Goal: Task Accomplishment & Management: Manage account settings

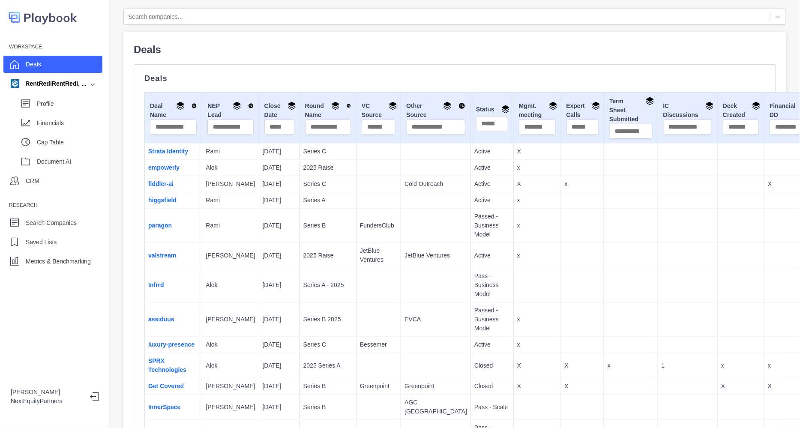
click at [212, 54] on p "Deals" at bounding box center [455, 49] width 642 height 15
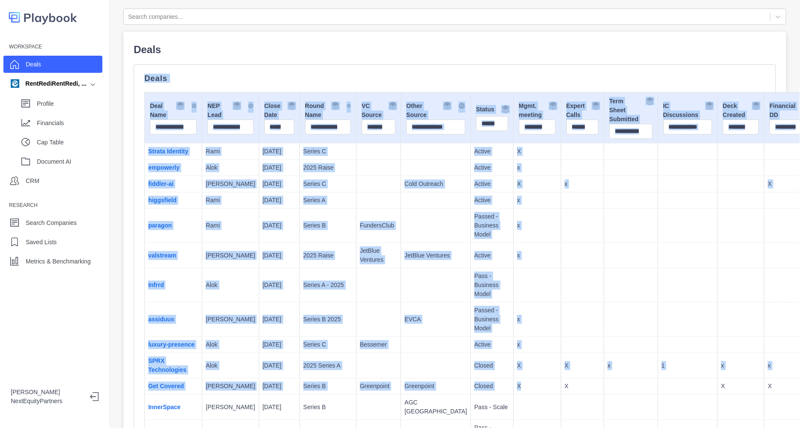
drag, startPoint x: 239, startPoint y: 84, endPoint x: 465, endPoint y: 397, distance: 385.9
click at [513, 394] on td "X" at bounding box center [537, 386] width 48 height 16
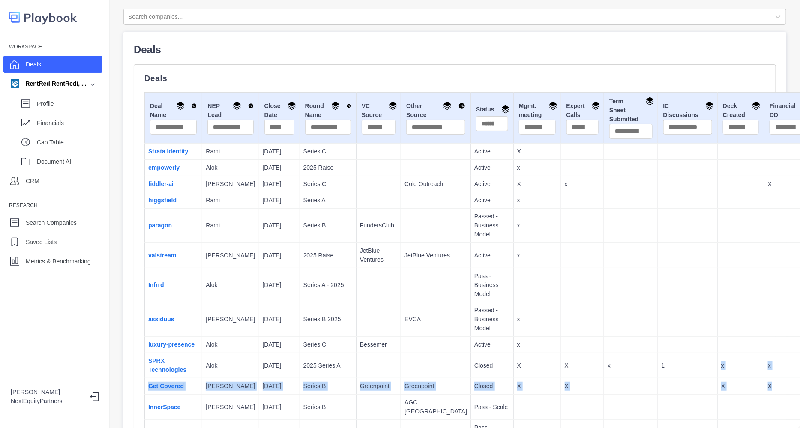
drag, startPoint x: 649, startPoint y: 387, endPoint x: 728, endPoint y: 403, distance: 80.5
click at [768, 391] on p "X" at bounding box center [789, 386] width 43 height 9
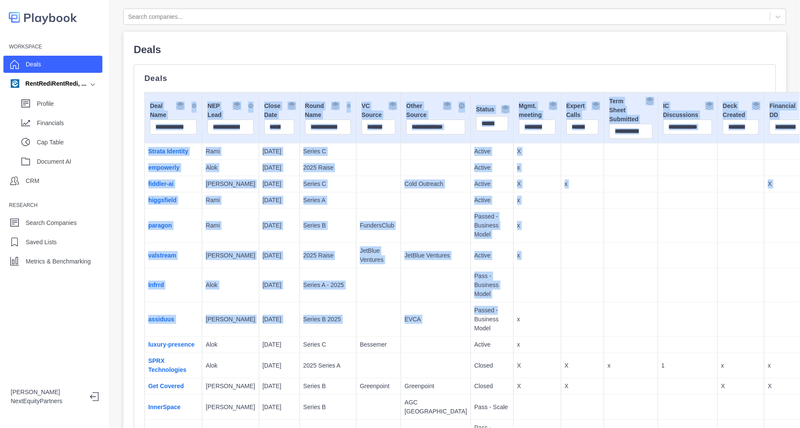
drag, startPoint x: 223, startPoint y: 63, endPoint x: 443, endPoint y: 317, distance: 336.7
click at [474, 317] on p "Passed - Business Model" at bounding box center [492, 319] width 36 height 27
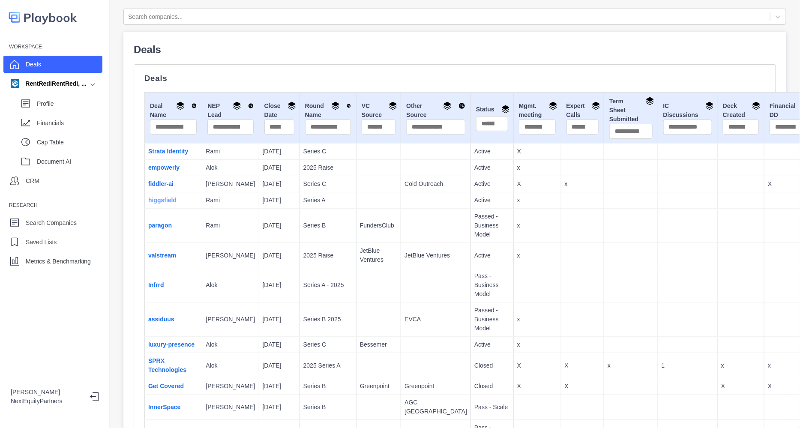
click at [163, 203] on link "higgsfield" at bounding box center [162, 200] width 28 height 7
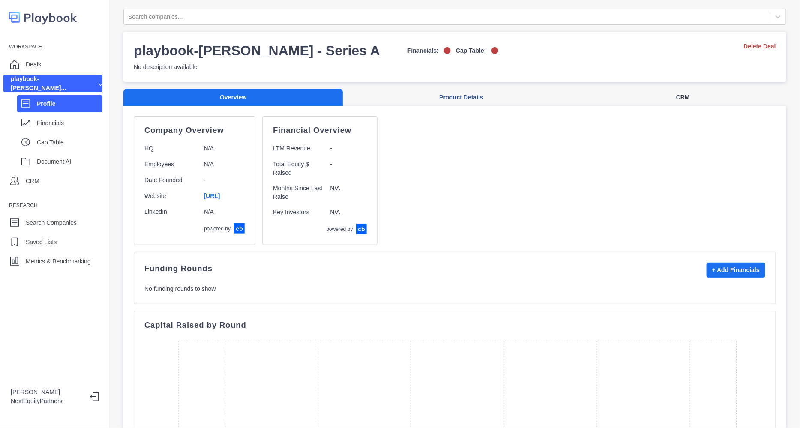
click at [669, 102] on button "CRM" at bounding box center [683, 98] width 206 height 18
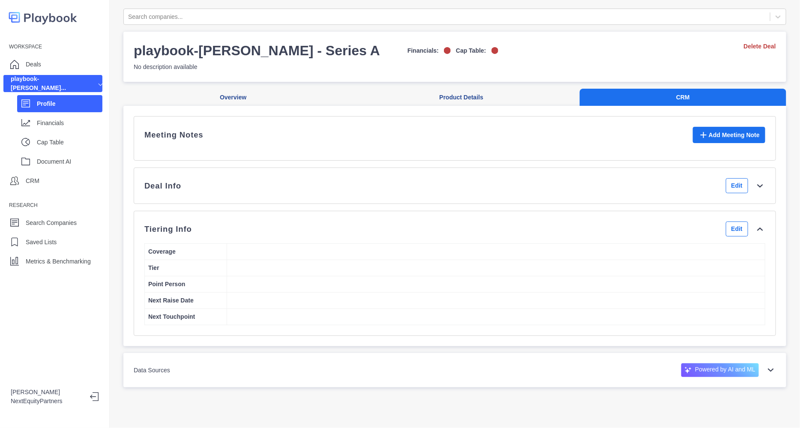
click at [261, 190] on div "Deal Info Edit" at bounding box center [454, 185] width 621 height 15
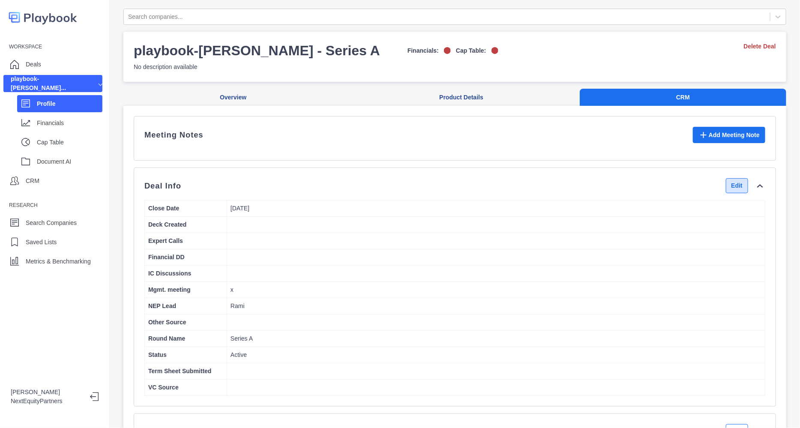
click at [726, 193] on button "Edit" at bounding box center [737, 185] width 22 height 15
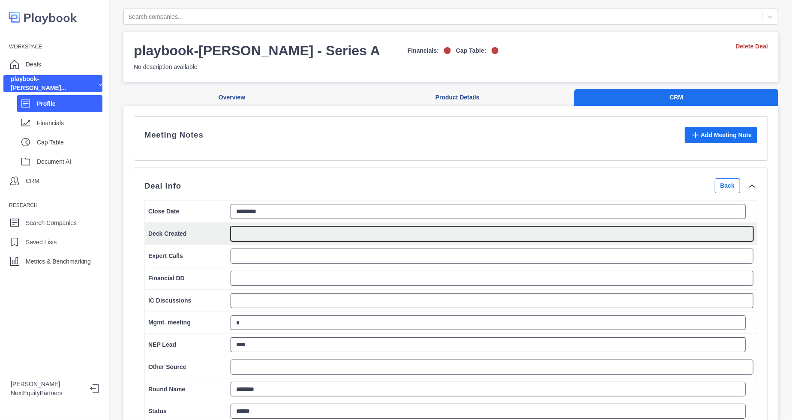
click at [313, 240] on textarea at bounding box center [491, 233] width 523 height 15
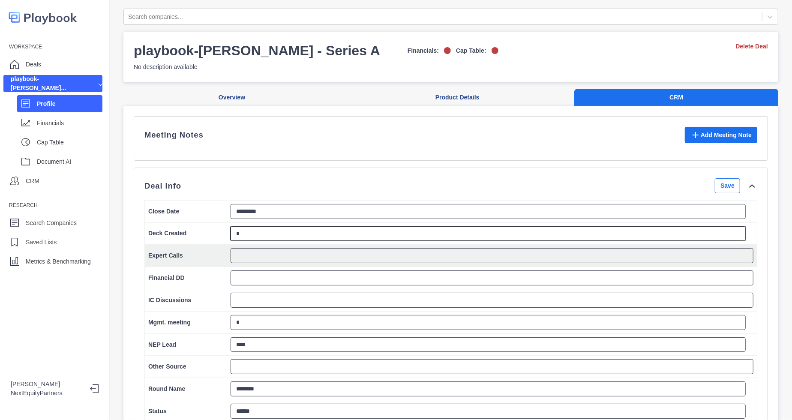
type textarea "*"
click at [298, 262] on textarea at bounding box center [491, 255] width 523 height 15
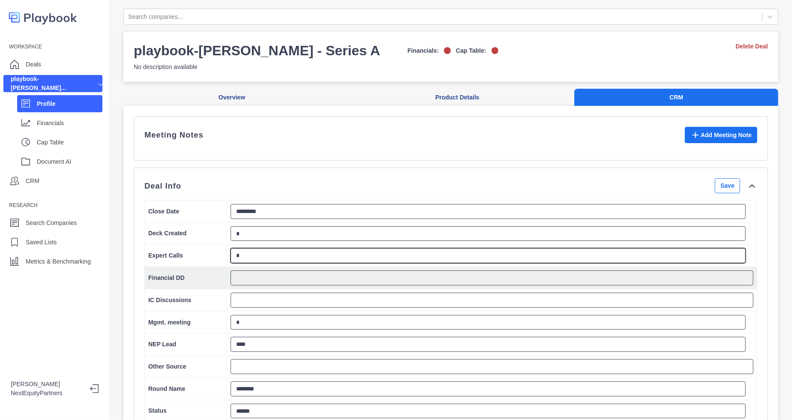
type textarea "*"
click at [274, 285] on textarea at bounding box center [491, 277] width 523 height 15
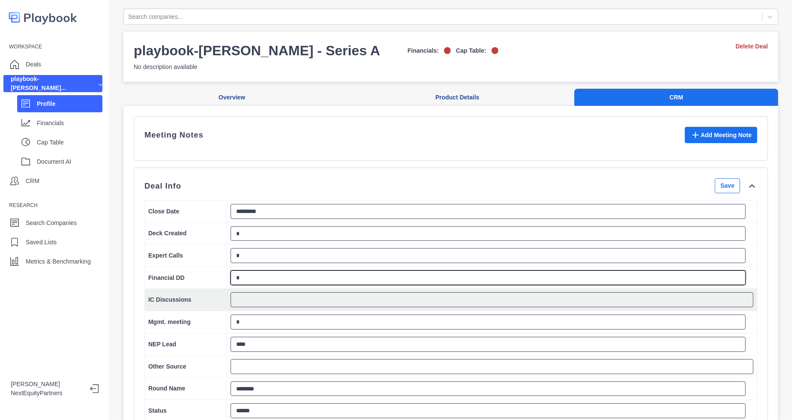
type textarea "*"
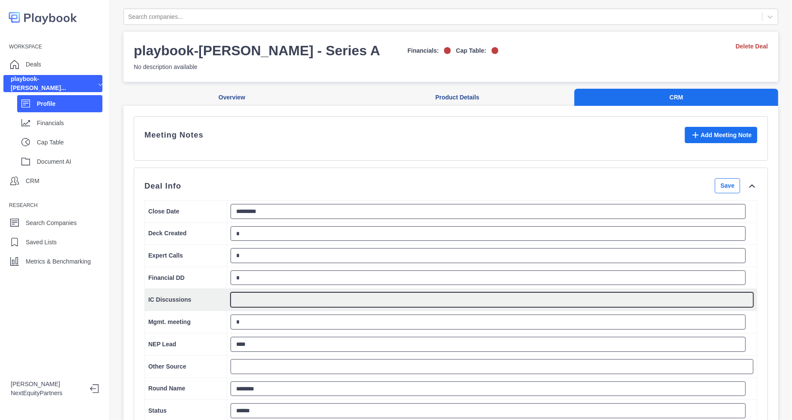
click at [266, 307] on textarea at bounding box center [491, 299] width 523 height 15
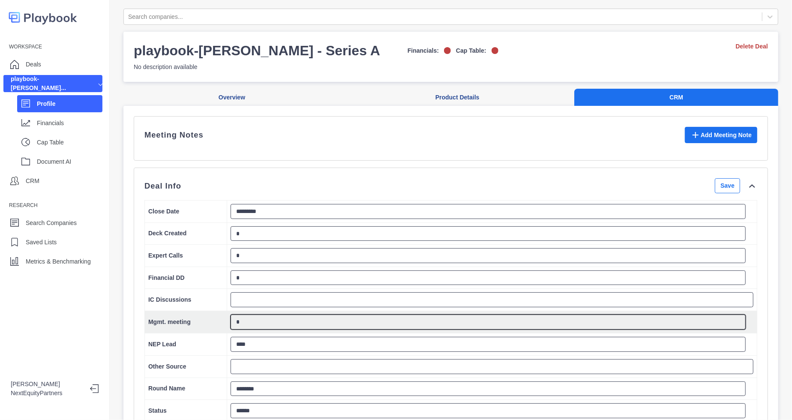
click at [263, 329] on textarea "*" at bounding box center [487, 321] width 515 height 15
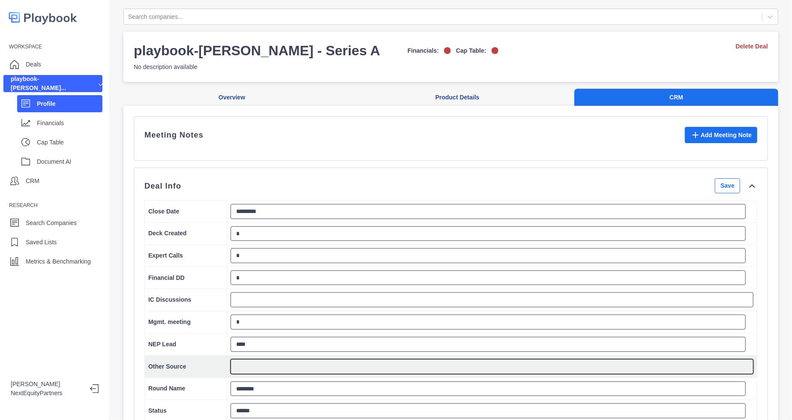
click at [257, 373] on textarea at bounding box center [491, 366] width 523 height 15
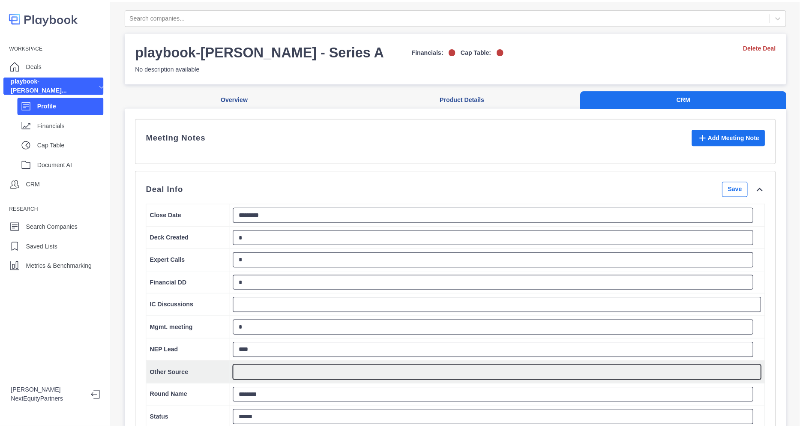
scroll to position [112, 0]
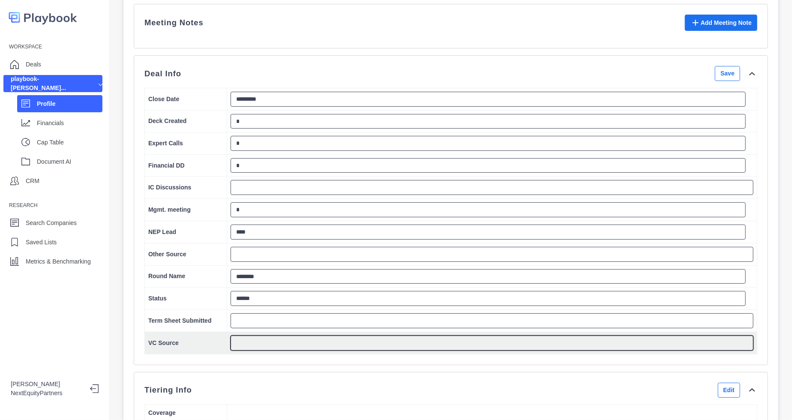
click at [242, 349] on textarea at bounding box center [491, 342] width 523 height 15
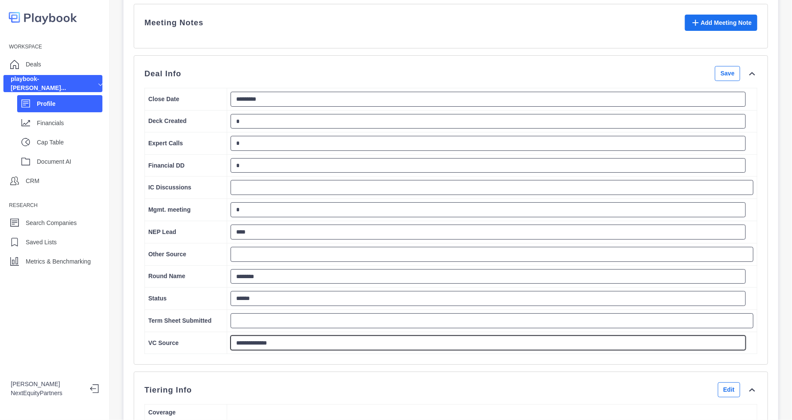
type textarea "**********"
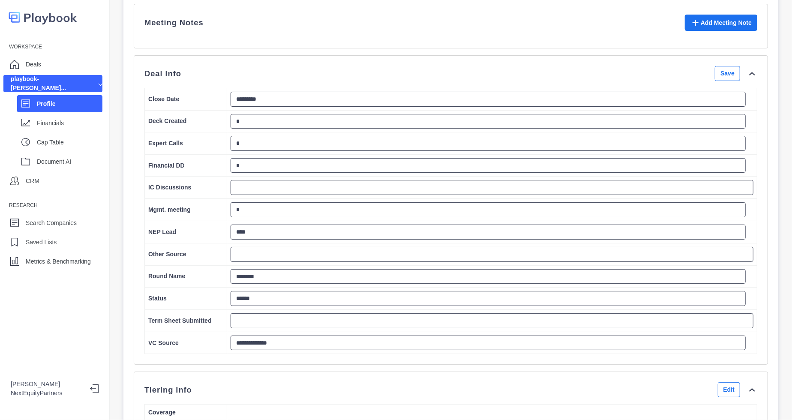
click at [718, 89] on div "**********" at bounding box center [450, 210] width 613 height 288
click at [716, 81] on button "Save" at bounding box center [726, 73] width 25 height 15
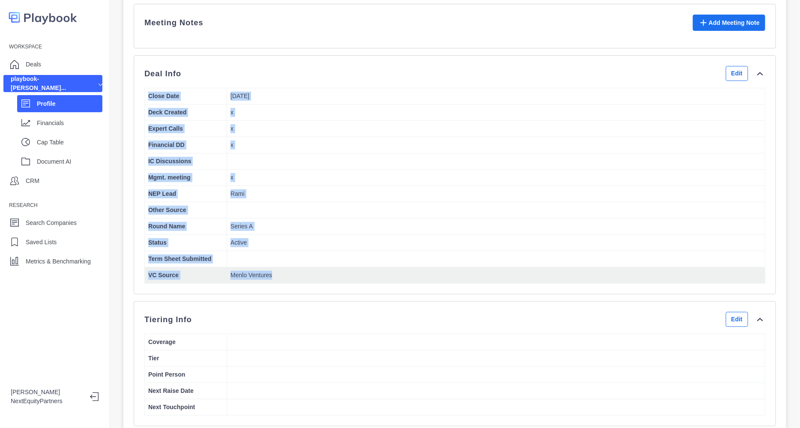
drag, startPoint x: 257, startPoint y: 126, endPoint x: 332, endPoint y: 282, distance: 173.4
click at [332, 282] on div "Deal Info Edit Close Date 9/30/2025 Deck Created x Expert Calls x Financial DD …" at bounding box center [454, 175] width 621 height 218
click at [332, 280] on p "Menlo Ventures" at bounding box center [495, 275] width 531 height 9
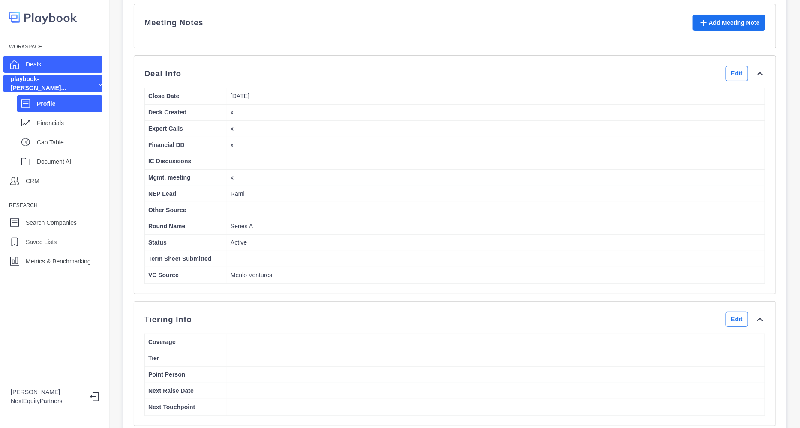
click at [31, 67] on p "Deals" at bounding box center [33, 64] width 15 height 9
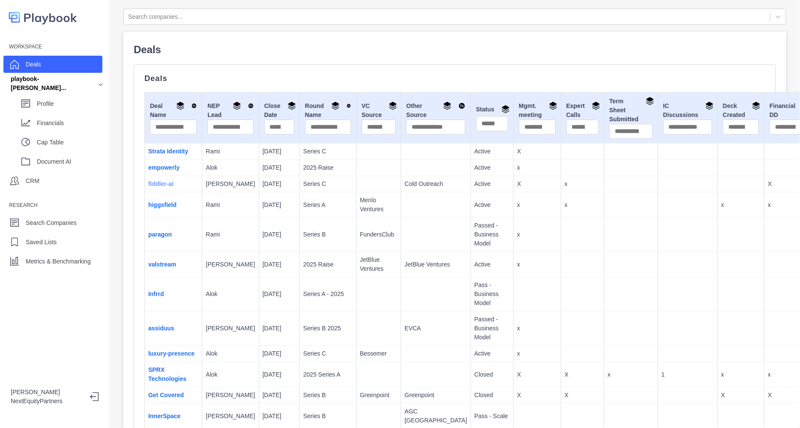
click at [164, 187] on link "fiddler-ai" at bounding box center [160, 183] width 25 height 7
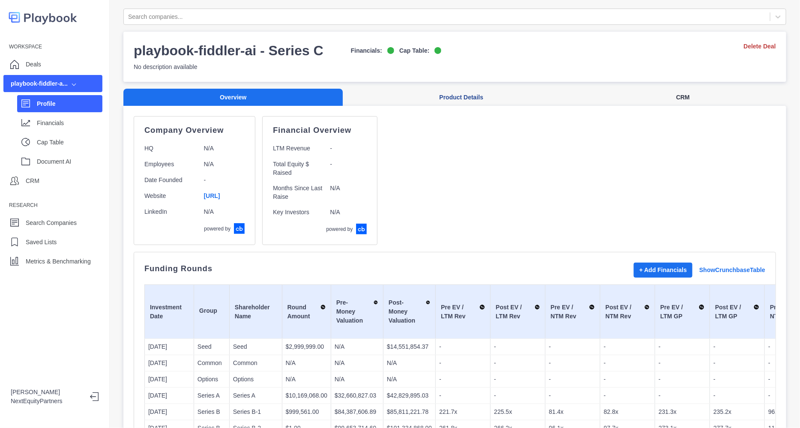
click at [664, 97] on button "CRM" at bounding box center [683, 98] width 206 height 18
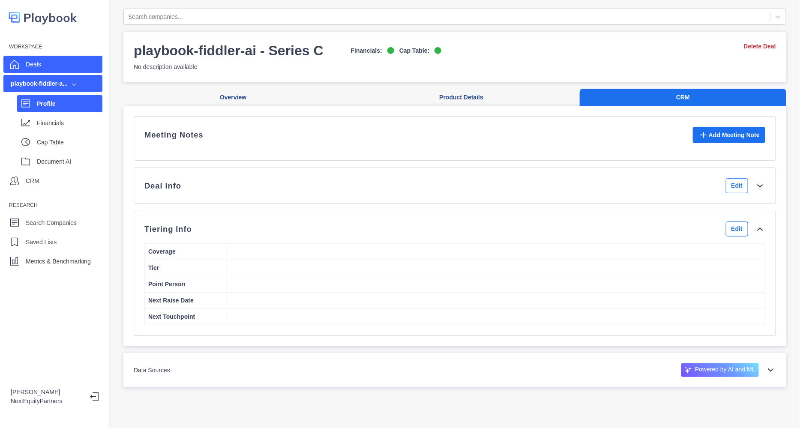
click at [47, 58] on div "Deals" at bounding box center [52, 64] width 99 height 17
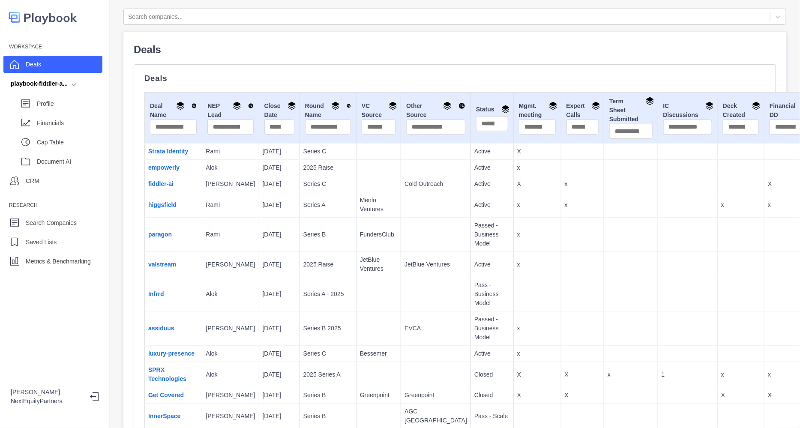
click at [159, 208] on td "higgsfield" at bounding box center [173, 204] width 57 height 25
click at [172, 208] on link "higgsfield" at bounding box center [162, 204] width 28 height 7
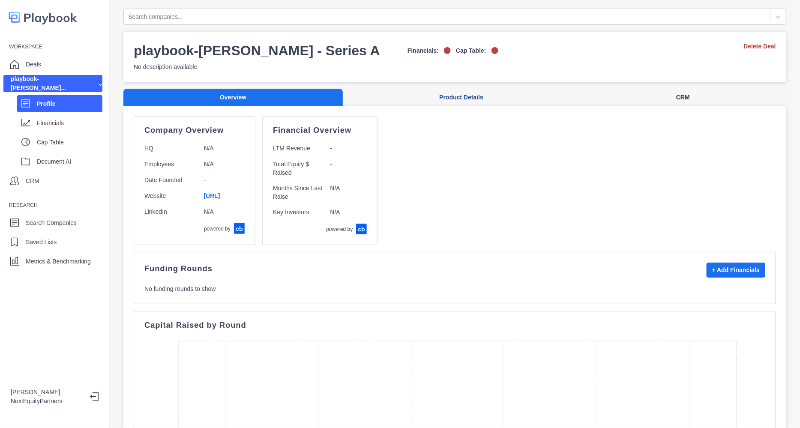
click at [657, 96] on button "CRM" at bounding box center [683, 98] width 206 height 18
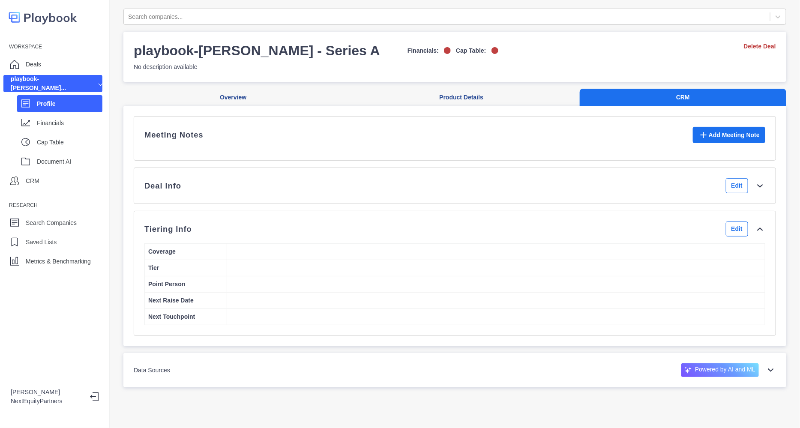
click at [219, 204] on div "Deal Info Edit" at bounding box center [455, 185] width 642 height 36
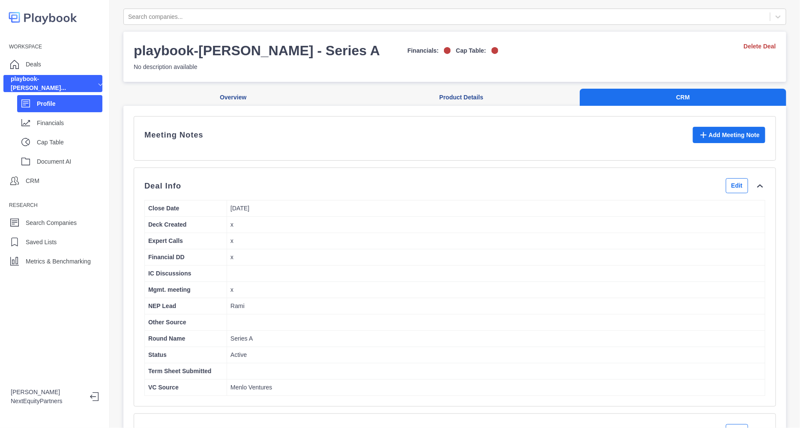
click at [215, 193] on div "Deal Info Edit" at bounding box center [454, 185] width 621 height 15
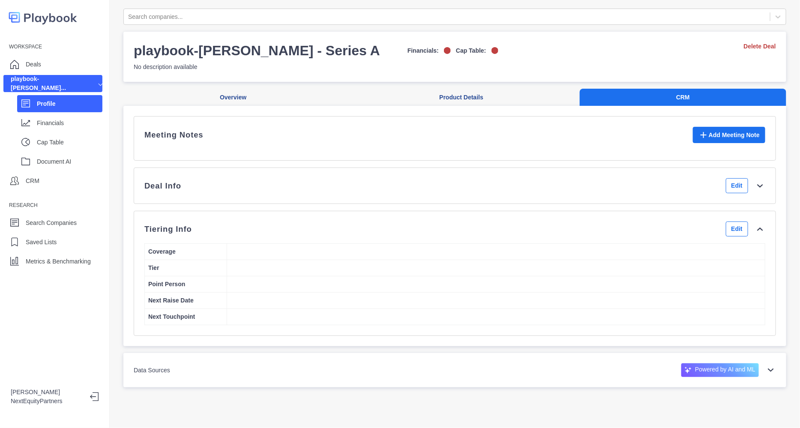
click at [215, 193] on div "Deal Info Edit" at bounding box center [454, 185] width 621 height 15
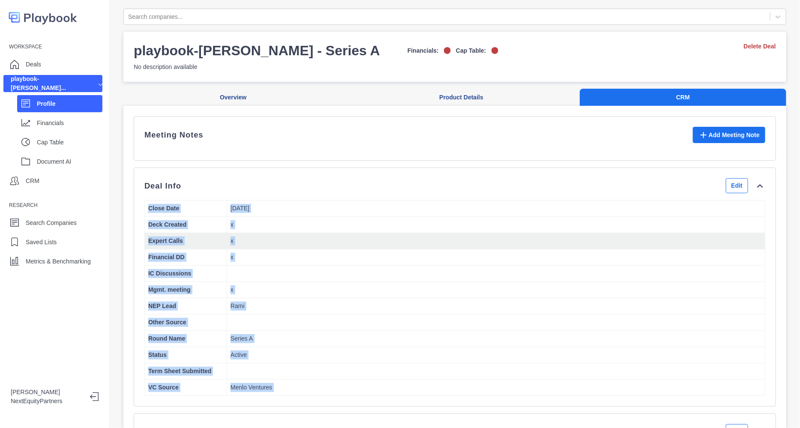
click at [394, 245] on p "x" at bounding box center [495, 240] width 531 height 9
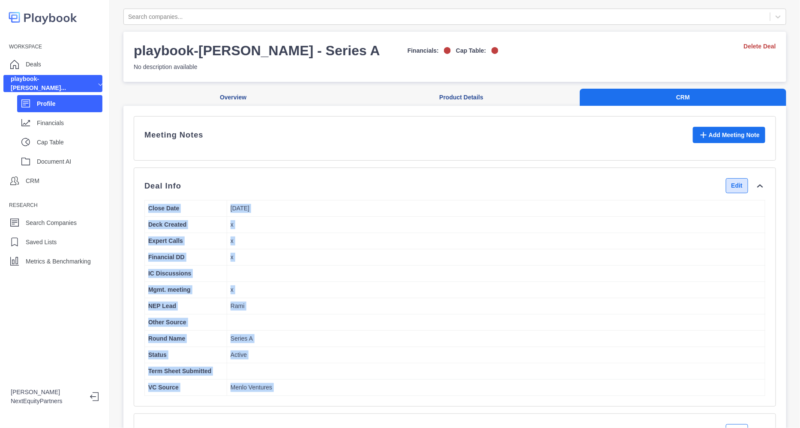
click at [726, 193] on button "Edit" at bounding box center [737, 185] width 22 height 15
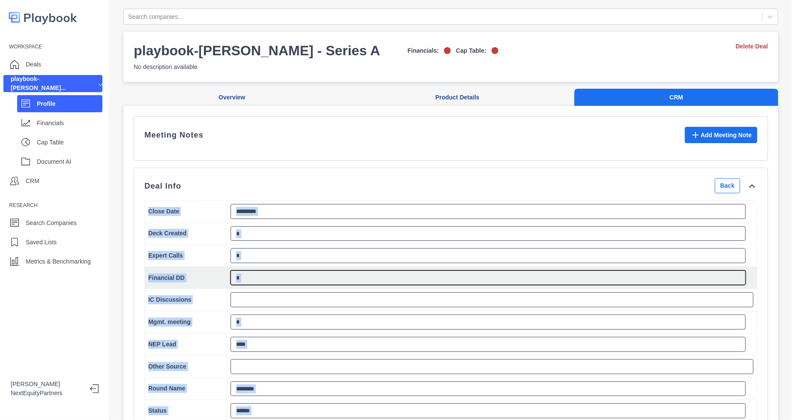
click at [415, 284] on textarea "*" at bounding box center [487, 277] width 515 height 15
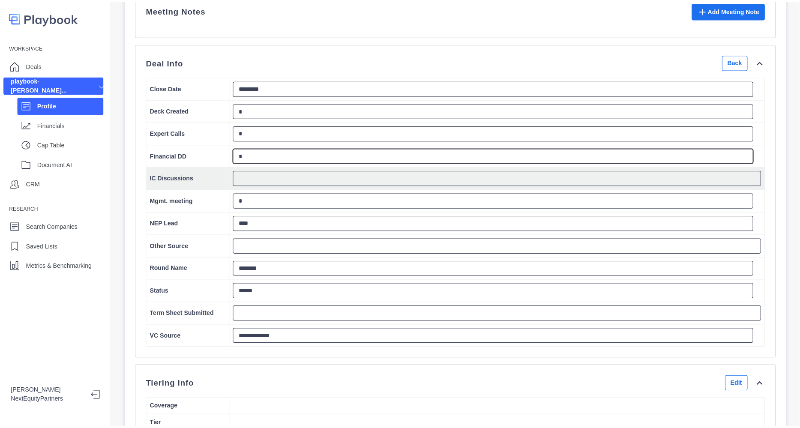
scroll to position [126, 0]
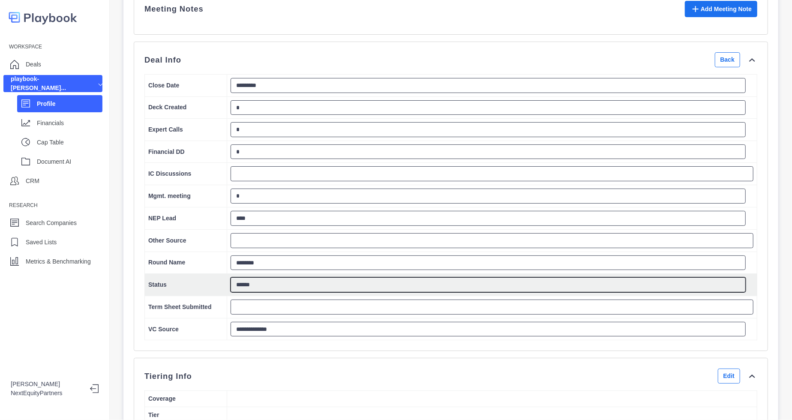
click at [239, 292] on textarea "******" at bounding box center [487, 284] width 515 height 15
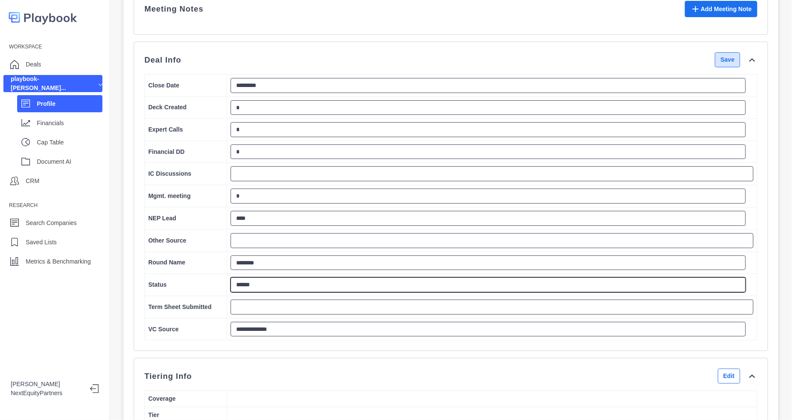
type textarea "******"
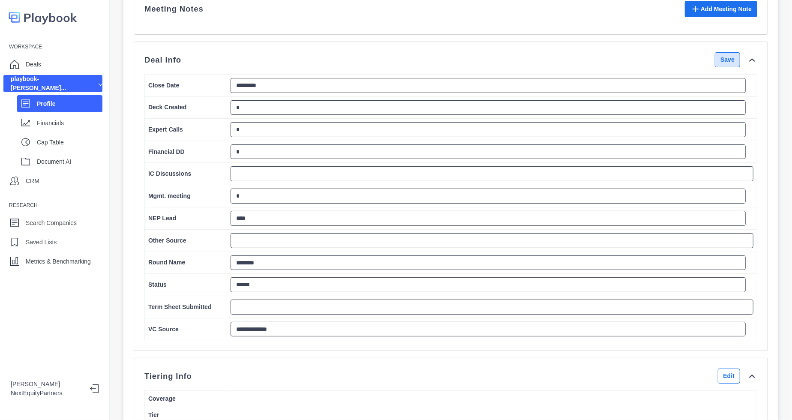
click at [714, 67] on button "Save" at bounding box center [726, 59] width 25 height 15
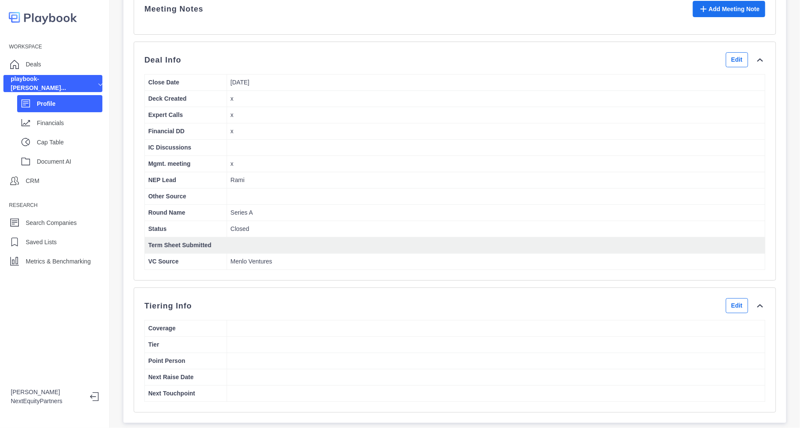
click at [295, 251] on td at bounding box center [496, 245] width 538 height 16
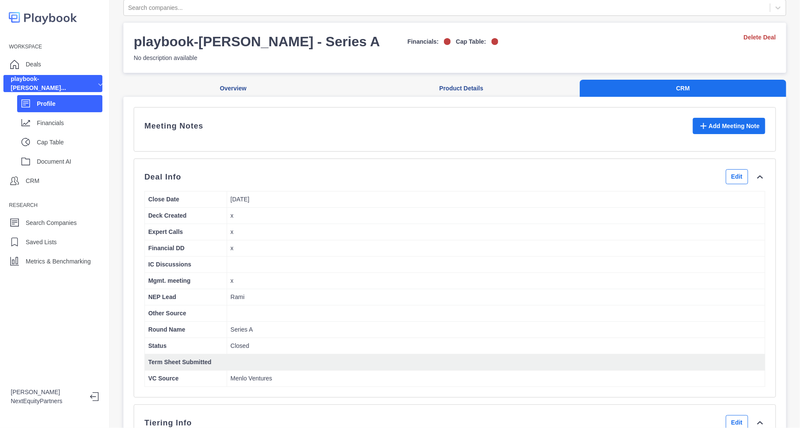
scroll to position [0, 0]
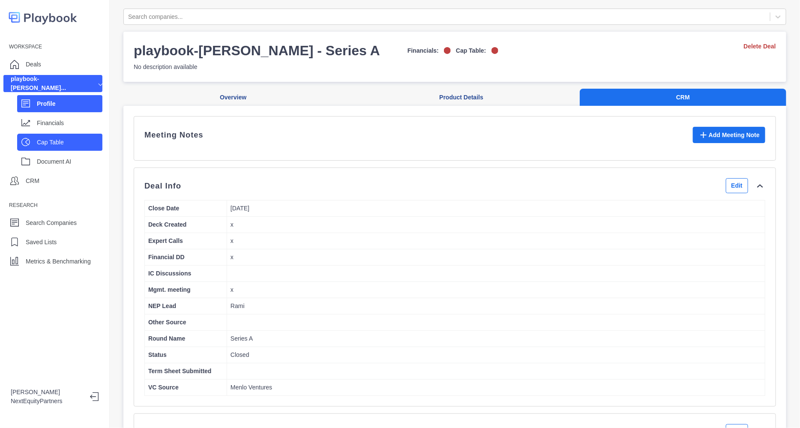
click at [59, 141] on p "Cap Table" at bounding box center [70, 142] width 66 height 9
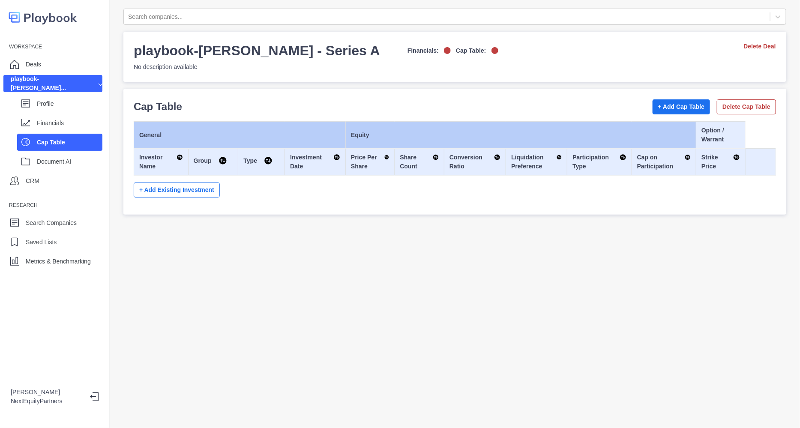
click at [203, 391] on div "Search companies... playbook-higgsfield - Series A Financials: Cap Table: No de…" at bounding box center [455, 214] width 690 height 428
click at [676, 107] on button "+ Add Cap Table" at bounding box center [681, 106] width 58 height 15
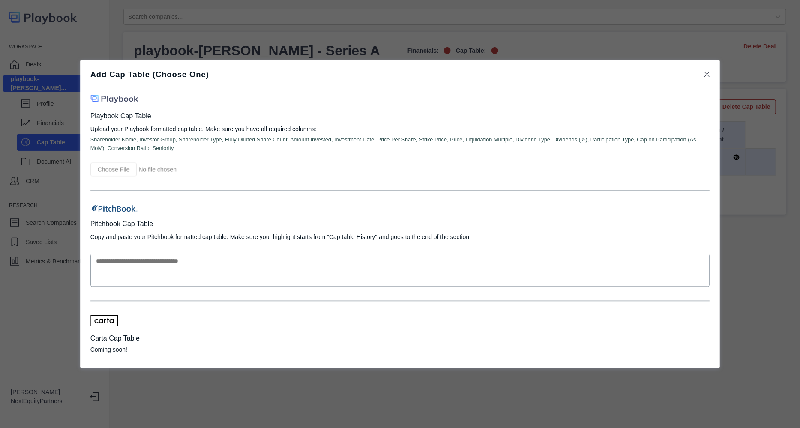
click at [107, 166] on input "file" at bounding box center [158, 169] width 137 height 14
click at [112, 164] on input "file" at bounding box center [158, 169] width 137 height 14
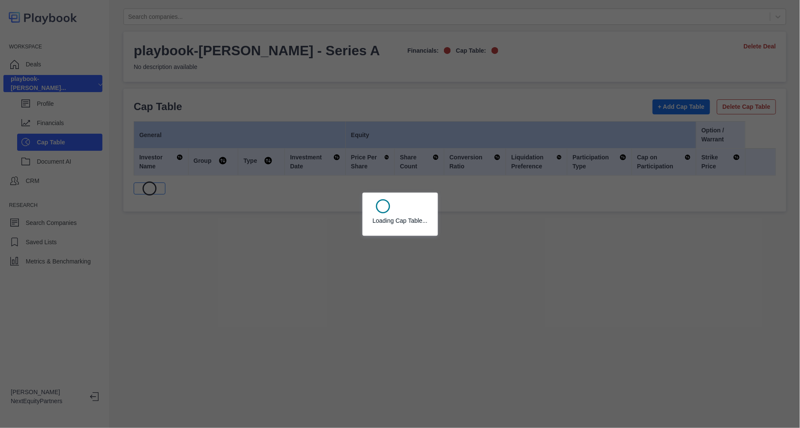
select select "SHARE_HOLDER_TYPE_COMMON"
select select "SHARE_HOLDER_TYPE_OPTION"
select select "SHARE_HOLDER_TYPE_COMMON"
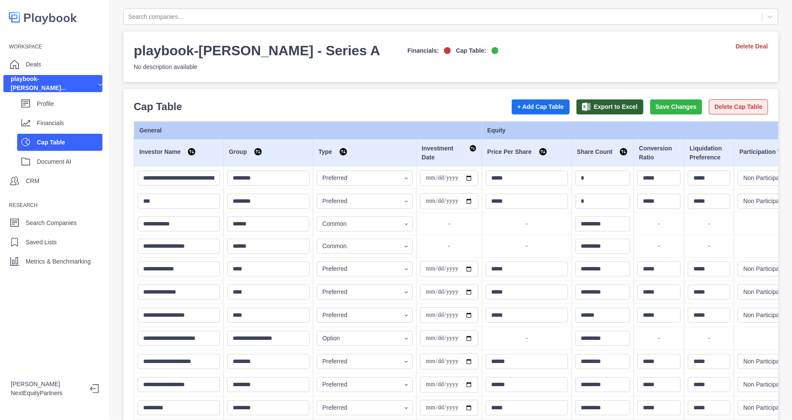
click at [719, 108] on button "Delete Cap Table" at bounding box center [737, 106] width 59 height 15
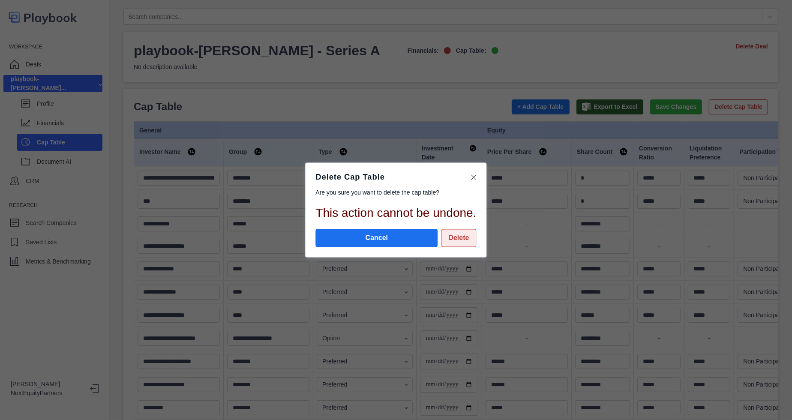
click at [463, 243] on button "Delete" at bounding box center [458, 238] width 35 height 18
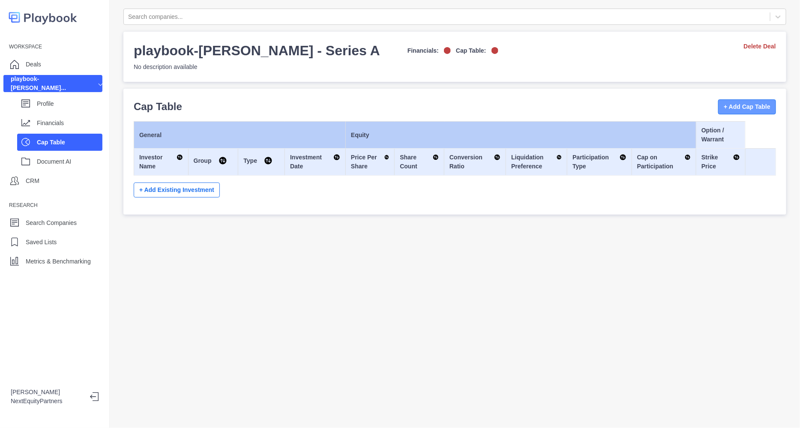
click at [718, 105] on button "+ Add Cap Table" at bounding box center [747, 106] width 58 height 15
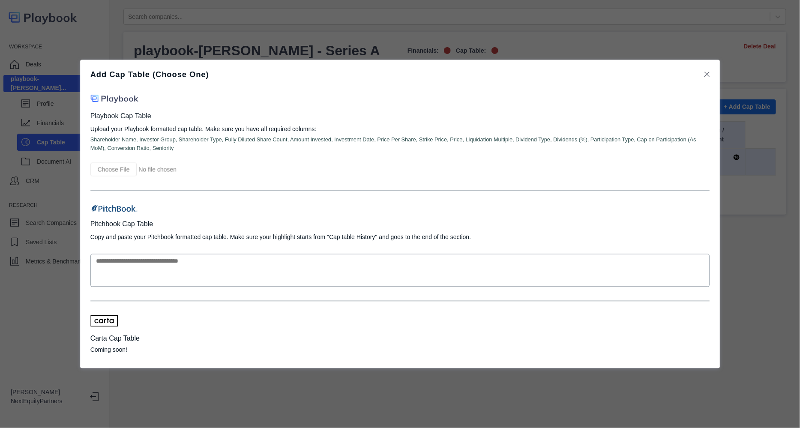
click at [105, 176] on div "Add Cap Table (Choose One) Playbook Cap Table Upload your Playbook formatted ca…" at bounding box center [399, 214] width 619 height 288
click at [104, 171] on input "file" at bounding box center [158, 169] width 137 height 14
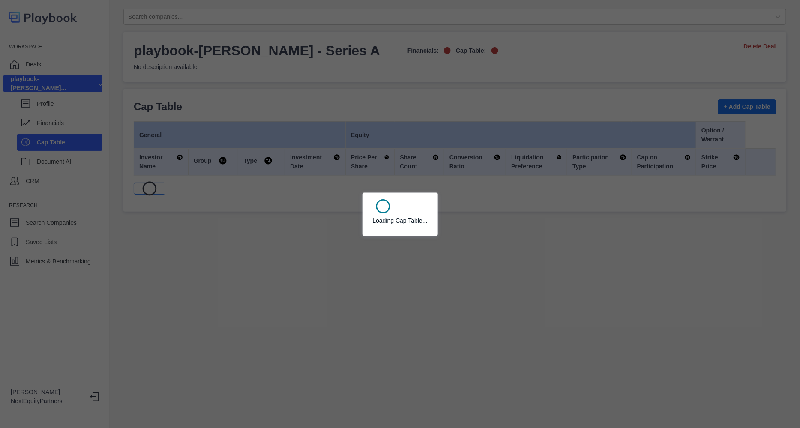
select select "SHARE_HOLDER_TYPE_COMMON"
select select "SHARE_HOLDER_TYPE_OPTION"
select select "SHARE_HOLDER_TYPE_COMMON"
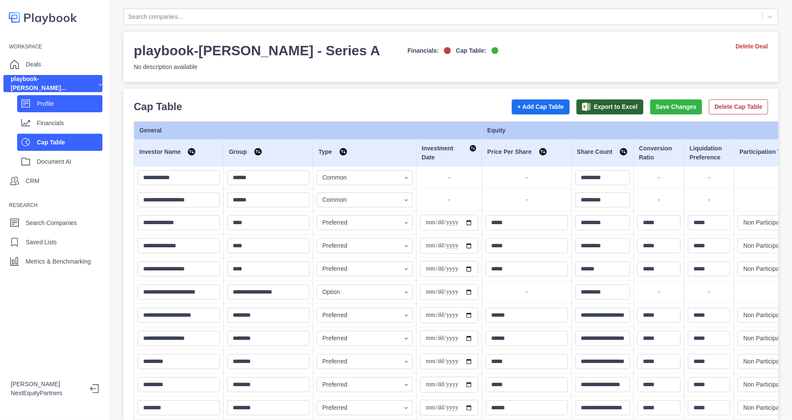
click at [63, 98] on div "Profile" at bounding box center [70, 103] width 66 height 13
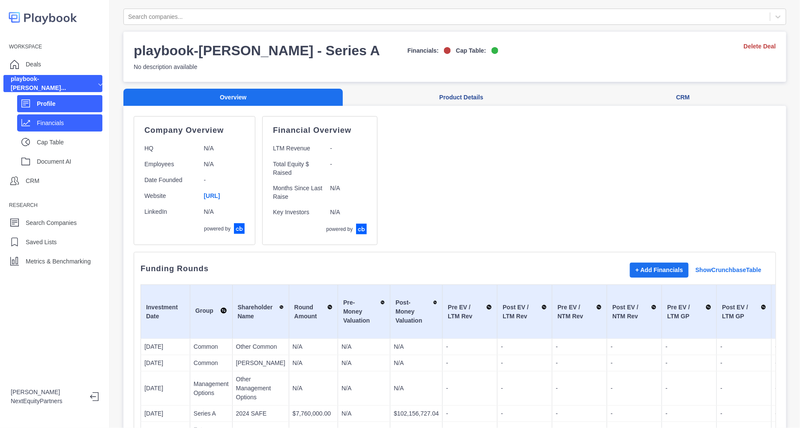
click at [62, 121] on p "Financials" at bounding box center [70, 123] width 66 height 9
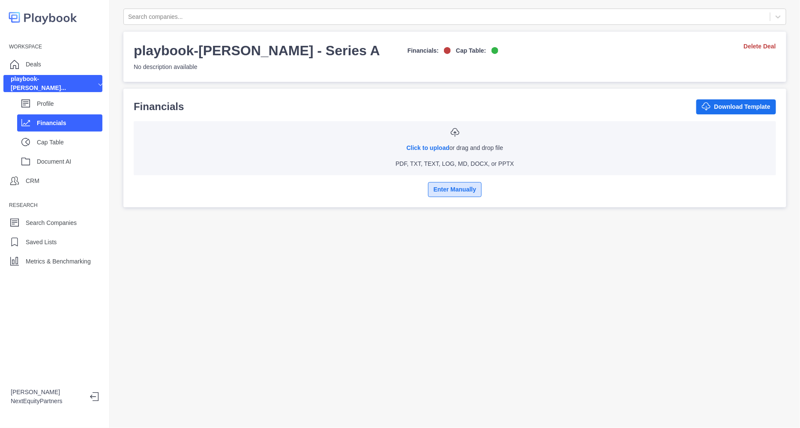
click at [440, 183] on button "Enter Manually" at bounding box center [455, 189] width 54 height 15
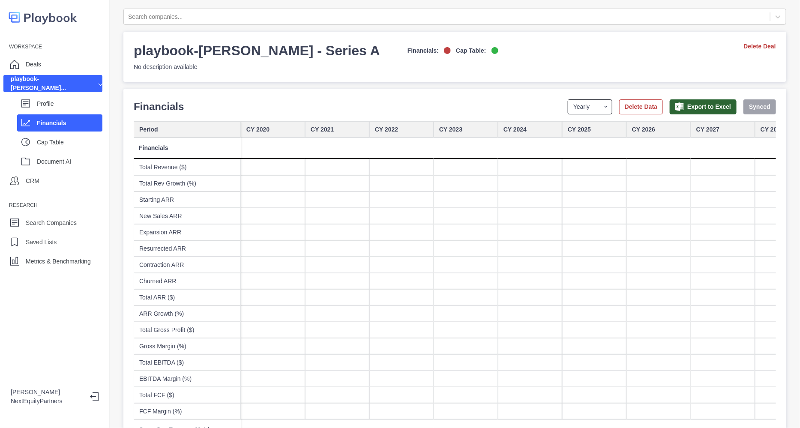
click at [579, 106] on select "Yearly Quarterly Monthly NTM LTM" at bounding box center [590, 106] width 45 height 15
select select "monthly"
click at [568, 99] on select "Yearly Quarterly Monthly NTM LTM" at bounding box center [590, 106] width 45 height 15
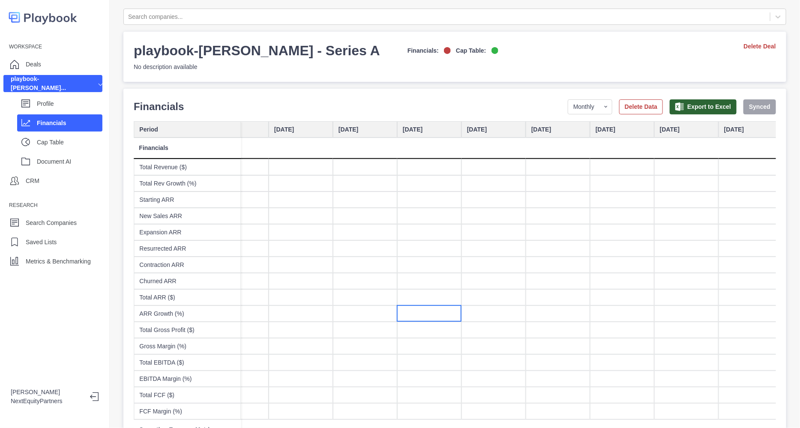
click at [431, 311] on div at bounding box center [429, 313] width 64 height 16
click at [430, 299] on div at bounding box center [429, 297] width 64 height 16
type input "*********"
click at [430, 299] on div "$25,000,000" at bounding box center [429, 297] width 64 height 16
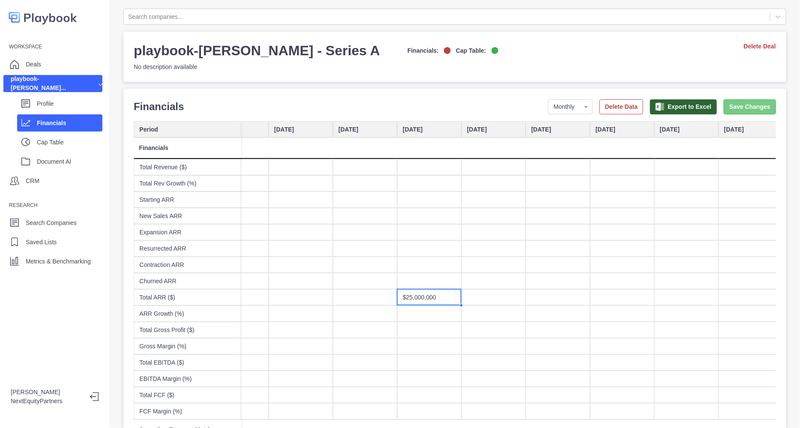
click at [723, 109] on button "Save Changes" at bounding box center [749, 106] width 52 height 15
click at [51, 109] on div "Profile" at bounding box center [70, 103] width 66 height 13
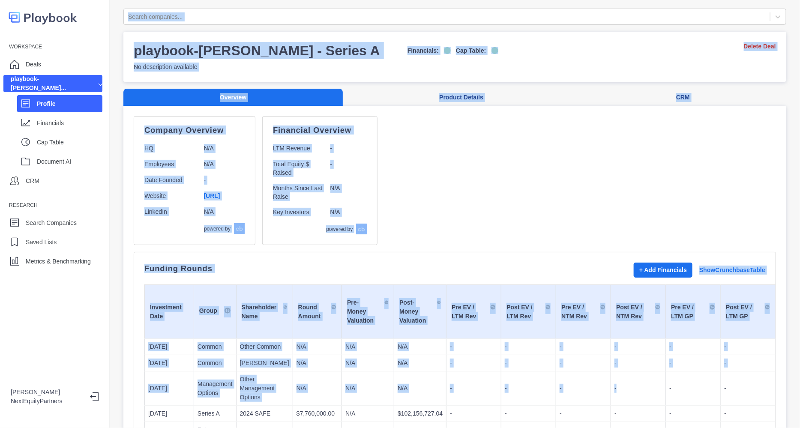
drag, startPoint x: 118, startPoint y: 14, endPoint x: 621, endPoint y: 404, distance: 637.1
click at [621, 404] on div "Search companies... playbook-higgsfield - Series A Financials: Cap Table: No de…" at bounding box center [455, 214] width 690 height 428
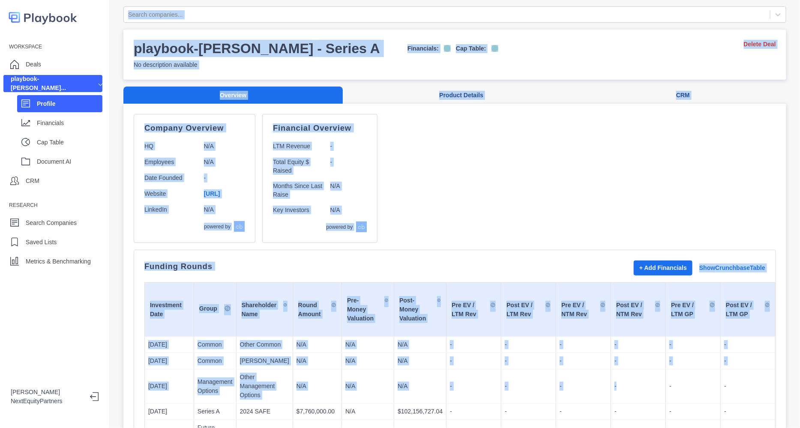
click at [616, 386] on td "-" at bounding box center [638, 386] width 55 height 34
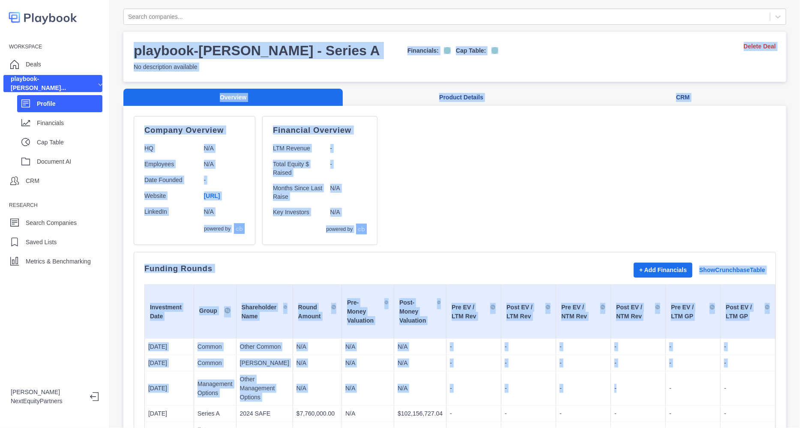
drag, startPoint x: 616, startPoint y: 386, endPoint x: 491, endPoint y: -6, distance: 410.7
click at [491, 0] on html "Workspace Deals playbook-higgsfiel... Profile Financials Cap Table Document AI …" at bounding box center [400, 214] width 800 height 428
click at [535, 137] on div "Company Overview HQ N/A Employees N/A Date Founded - Website https://higgsfield…" at bounding box center [455, 180] width 642 height 129
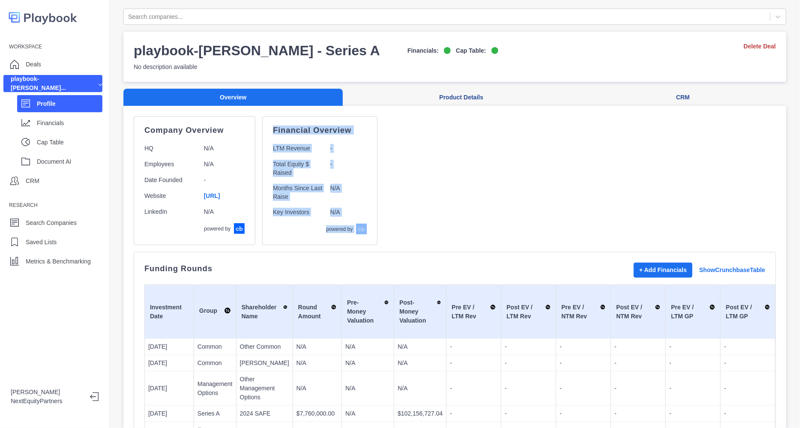
drag, startPoint x: 308, startPoint y: 140, endPoint x: 413, endPoint y: 228, distance: 137.1
click at [377, 228] on div "Financial Overview LTM Revenue - Total Equity $ Raised - Months Since Last Rais…" at bounding box center [319, 180] width 115 height 129
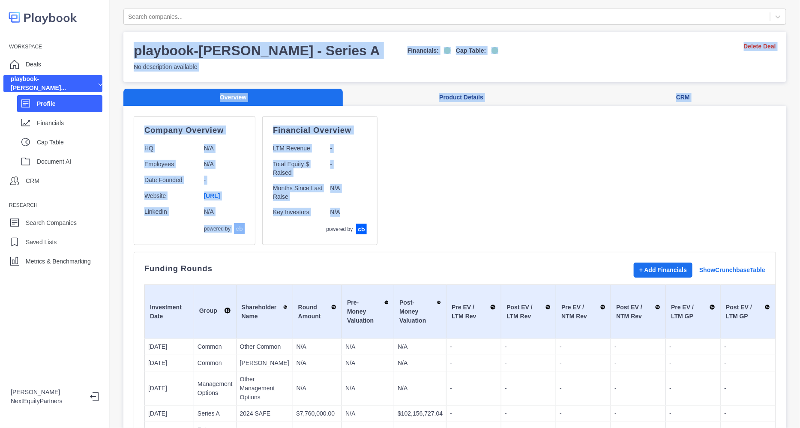
drag, startPoint x: 468, startPoint y: 247, endPoint x: 114, endPoint y: 55, distance: 403.1
click at [114, 55] on div "Search companies... playbook-higgsfield - Series A Financials: Cap Table: No de…" at bounding box center [455, 214] width 690 height 428
click at [205, 131] on p "Company Overview" at bounding box center [194, 130] width 100 height 7
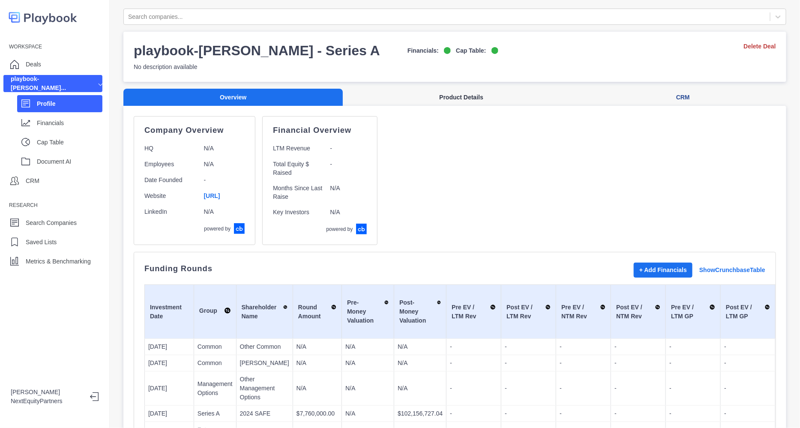
click at [437, 102] on button "Product Details" at bounding box center [461, 98] width 237 height 18
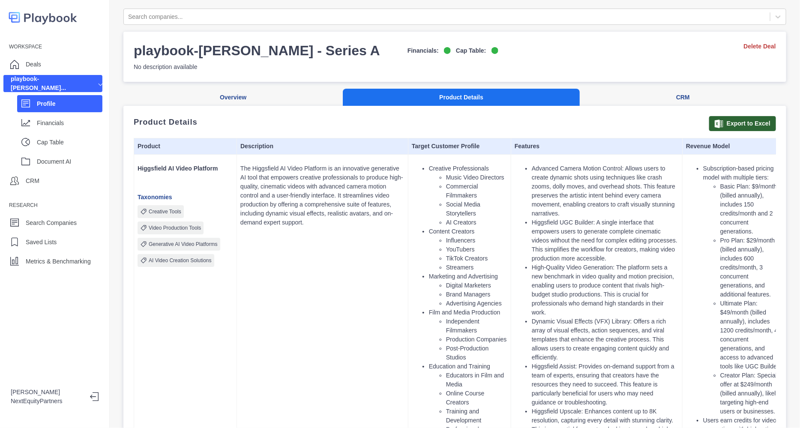
click at [437, 101] on button "Product Details" at bounding box center [461, 98] width 237 height 18
drag, startPoint x: 275, startPoint y: 167, endPoint x: 606, endPoint y: 359, distance: 382.2
click at [634, 389] on li "Higgsfield Assist: Provides on-demand support from a team of experts, ensuring …" at bounding box center [605, 384] width 147 height 45
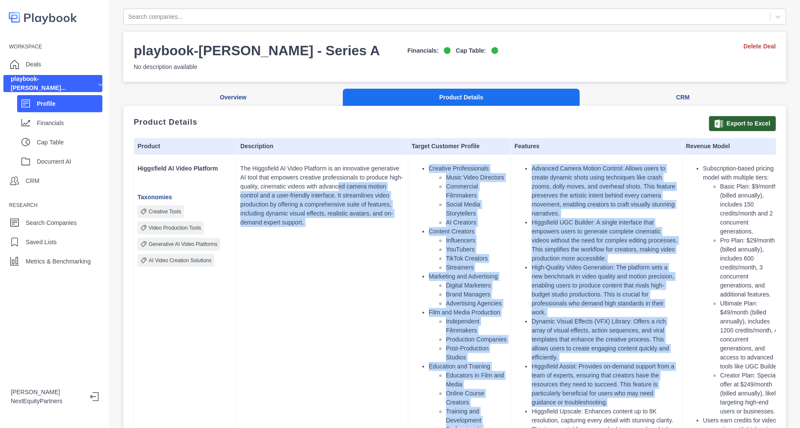
drag, startPoint x: 632, startPoint y: 388, endPoint x: 332, endPoint y: 185, distance: 362.7
click at [332, 185] on tr "Higgsfield AI Video Platform Taxonomies Creative Tools Video Production Tools G…" at bounding box center [511, 398] width 754 height 487
click at [332, 185] on p "The Higgsfield AI Video Platform is an innovative generative AI tool that empow…" at bounding box center [322, 195] width 164 height 63
click at [427, 273] on ul "Creative Professionals Music Video Directors Commercial Filmmakers Social Media…" at bounding box center [460, 398] width 96 height 468
click at [426, 273] on ul "Creative Professionals Music Video Directors Commercial Filmmakers Social Media…" at bounding box center [460, 398] width 96 height 468
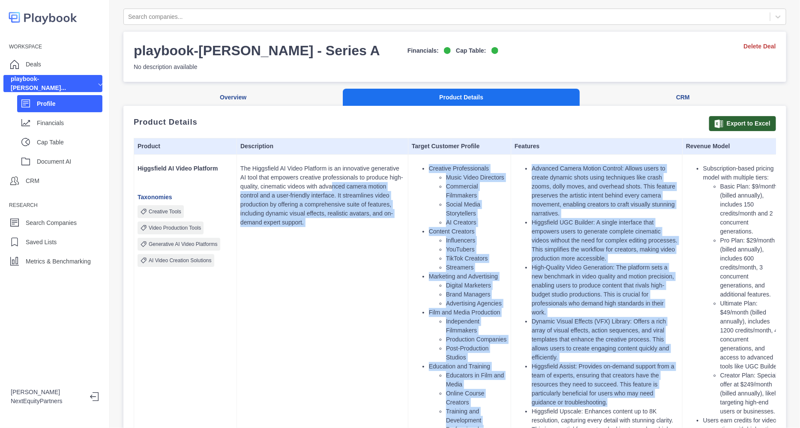
click at [555, 347] on li "Dynamic Visual Effects (VFX) Library: Offers a rich array of visual effects, ac…" at bounding box center [605, 339] width 147 height 45
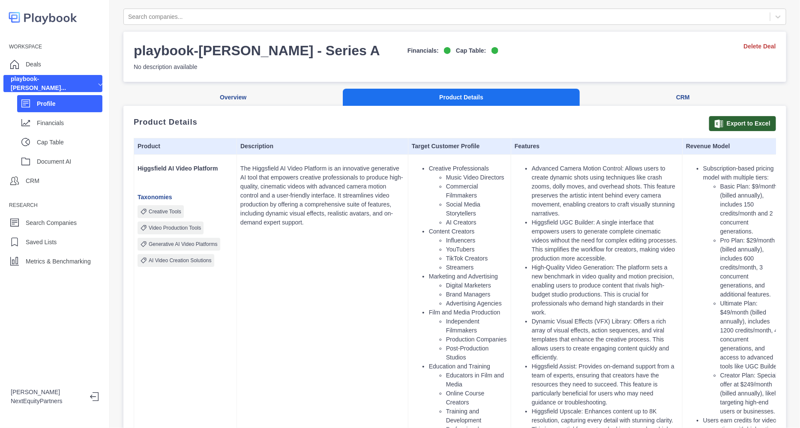
click at [194, 250] on div "Creative Tools Video Production Tools Generative AI Video Platforms AI Video Cr…" at bounding box center [185, 236] width 96 height 62
click at [194, 259] on p "AI Video Creation Solutions" at bounding box center [180, 261] width 63 height 8
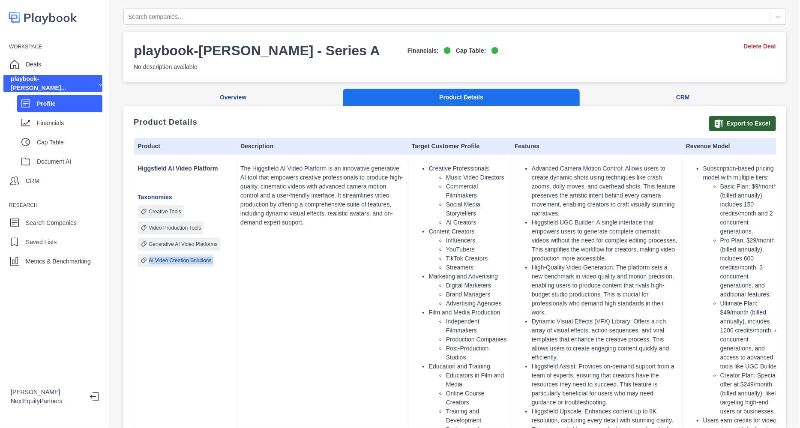
click at [194, 259] on p "AI Video Creation Solutions" at bounding box center [180, 261] width 63 height 8
click at [68, 255] on div "Metrics & Benchmarking" at bounding box center [58, 261] width 65 height 13
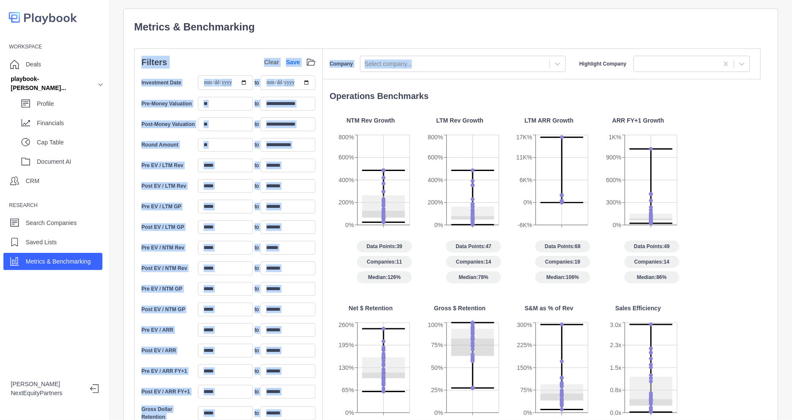
drag, startPoint x: 299, startPoint y: 27, endPoint x: 388, endPoint y: 76, distance: 102.2
click at [388, 76] on div "**********" at bounding box center [450, 331] width 633 height 625
click at [335, 24] on p "Metrics & Benchmarking" at bounding box center [450, 26] width 633 height 15
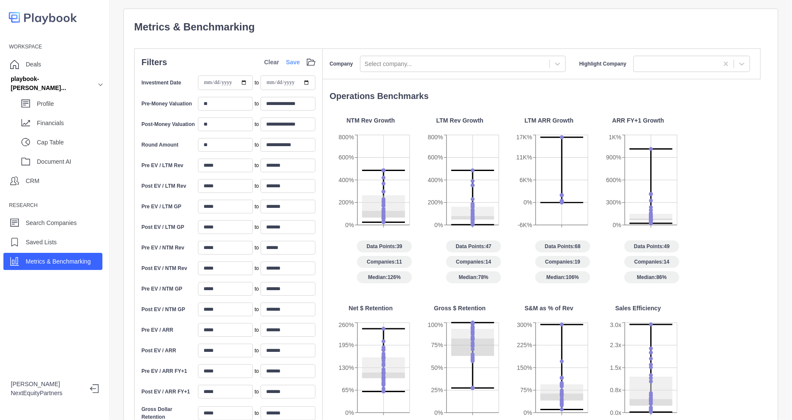
click at [289, 61] on link "Save" at bounding box center [293, 62] width 14 height 9
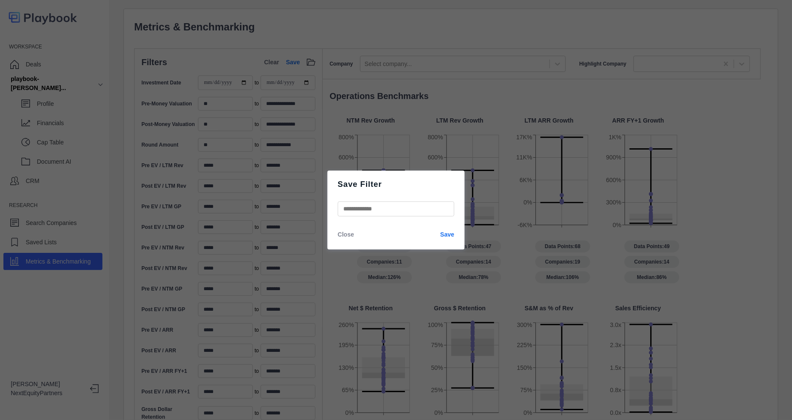
click at [345, 235] on p "Close" at bounding box center [346, 234] width 16 height 9
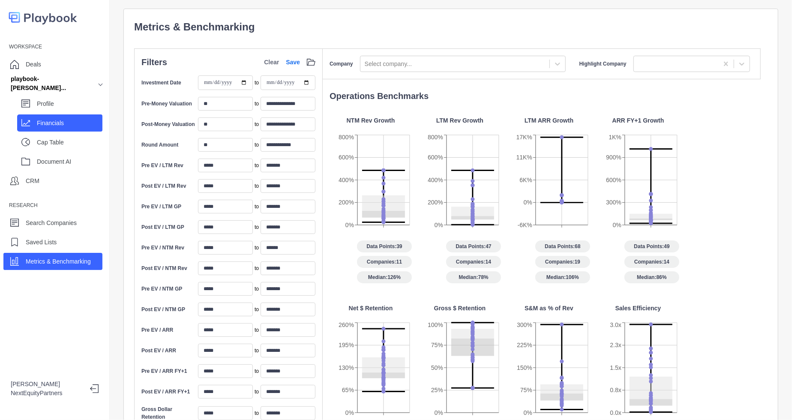
click at [41, 114] on div "Financials" at bounding box center [59, 122] width 85 height 17
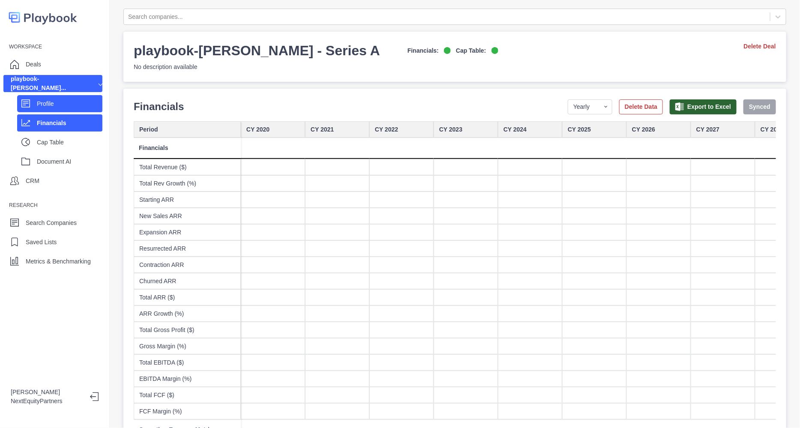
click at [39, 102] on p "Profile" at bounding box center [70, 103] width 66 height 9
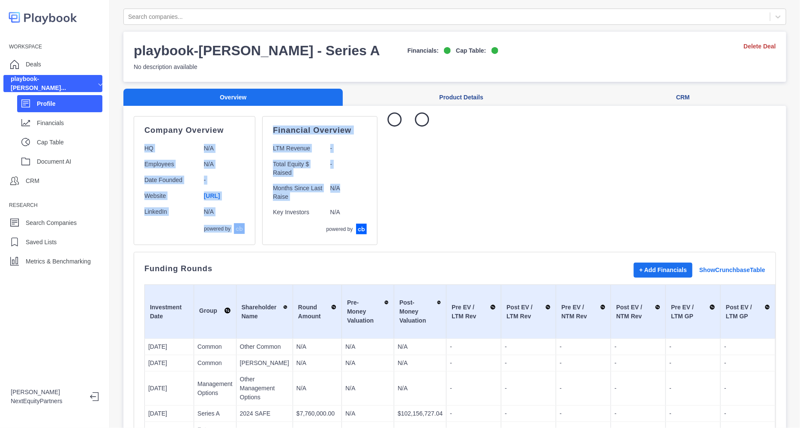
drag, startPoint x: 250, startPoint y: 134, endPoint x: 463, endPoint y: 189, distance: 219.9
click at [463, 189] on div "Company Overview HQ N/A Employees N/A Date Founded - Website https://higgsfield…" at bounding box center [455, 180] width 642 height 129
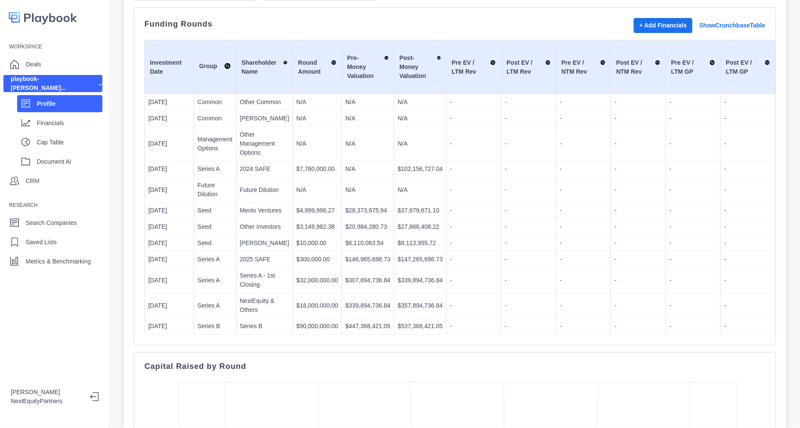
scroll to position [175, 0]
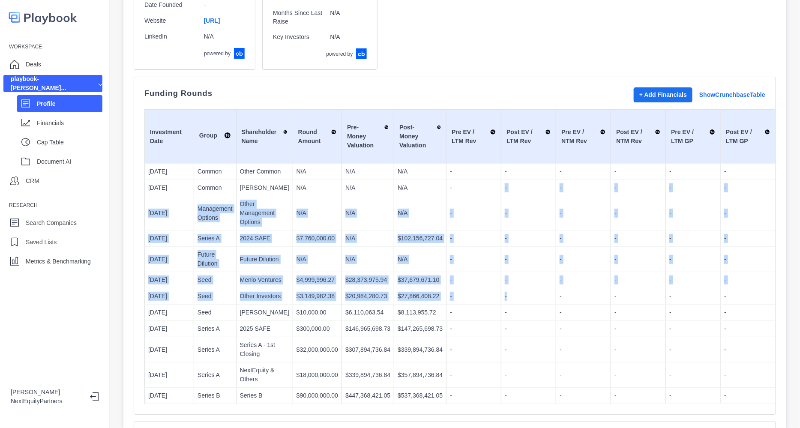
drag, startPoint x: 463, startPoint y: 189, endPoint x: 514, endPoint y: 300, distance: 121.7
click at [514, 300] on p "-" at bounding box center [529, 296] width 48 height 9
click at [518, 218] on p "-" at bounding box center [529, 213] width 48 height 9
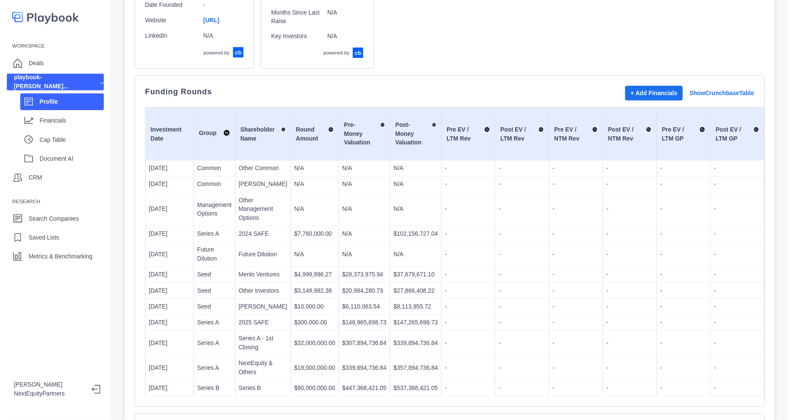
scroll to position [238, 0]
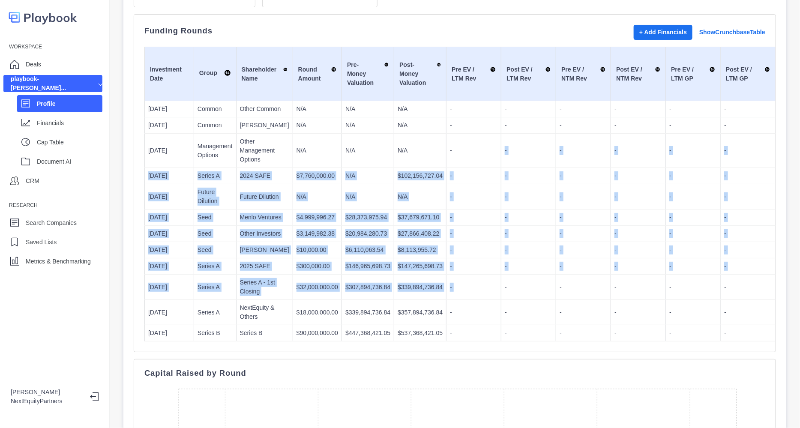
drag, startPoint x: 486, startPoint y: 305, endPoint x: 459, endPoint y: 170, distance: 137.6
click at [501, 258] on td "-" at bounding box center [528, 250] width 55 height 16
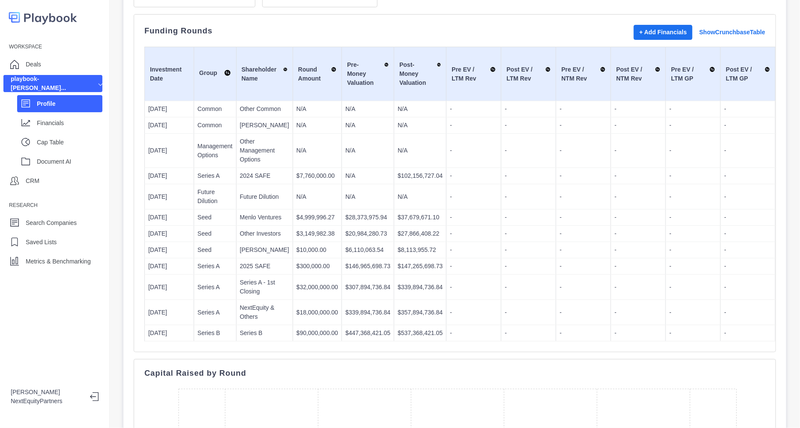
click at [519, 317] on td "-" at bounding box center [528, 312] width 55 height 25
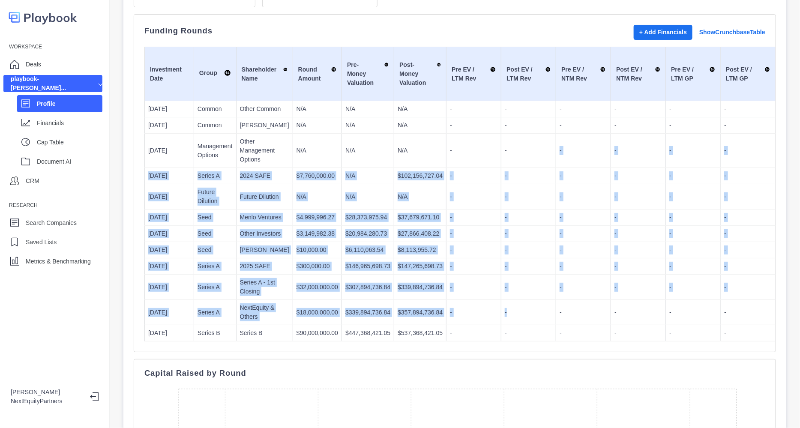
drag, startPoint x: 526, startPoint y: 335, endPoint x: 507, endPoint y: 144, distance: 192.4
click at [507, 144] on td "-" at bounding box center [528, 151] width 55 height 34
drag, startPoint x: 509, startPoint y: 164, endPoint x: 561, endPoint y: 311, distance: 156.3
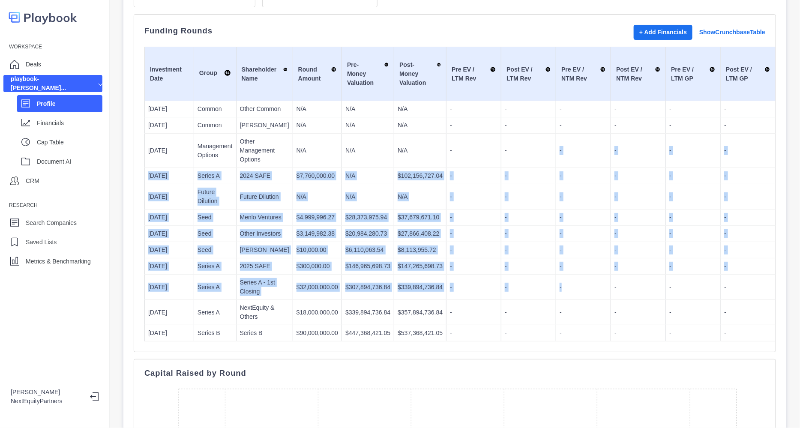
click at [561, 300] on td "-" at bounding box center [583, 287] width 55 height 25
drag, startPoint x: 556, startPoint y: 328, endPoint x: 539, endPoint y: 156, distance: 173.0
click at [539, 156] on td "-" at bounding box center [528, 151] width 55 height 34
drag, startPoint x: 545, startPoint y: 178, endPoint x: 593, endPoint y: 301, distance: 132.0
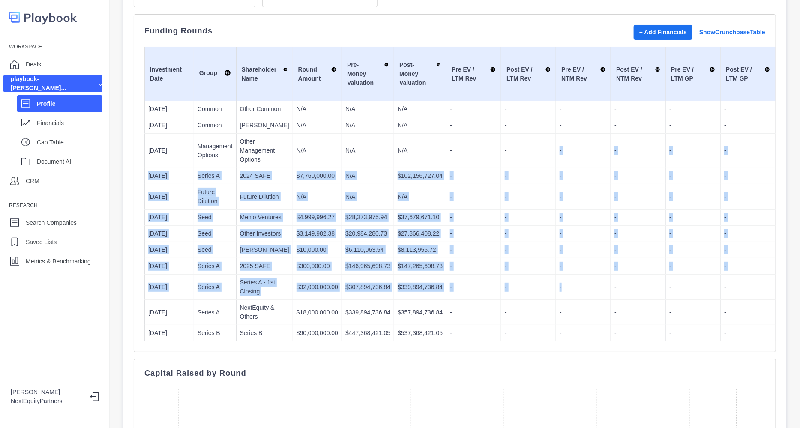
click at [593, 300] on td "-" at bounding box center [583, 287] width 55 height 25
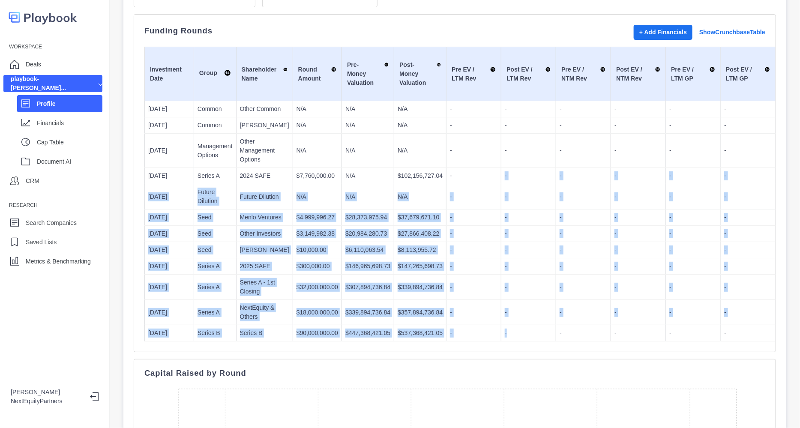
drag, startPoint x: 522, startPoint y: 342, endPoint x: 455, endPoint y: 181, distance: 174.8
click at [455, 180] on p "-" at bounding box center [474, 175] width 48 height 9
drag, startPoint x: 455, startPoint y: 181, endPoint x: 484, endPoint y: 347, distance: 168.4
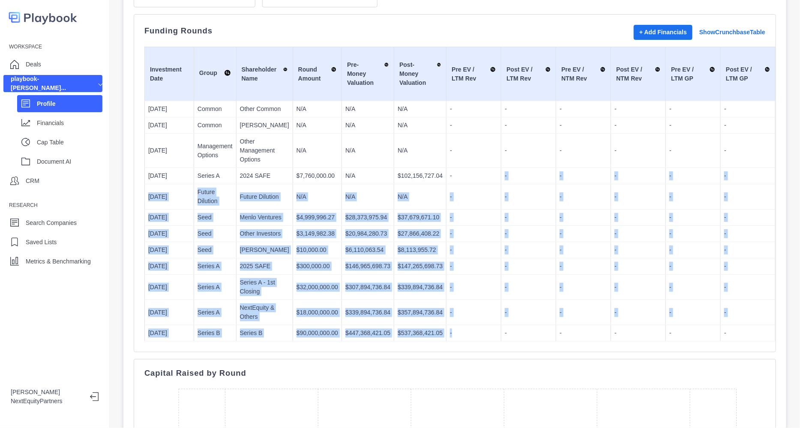
click at [484, 341] on td "-" at bounding box center [473, 333] width 55 height 16
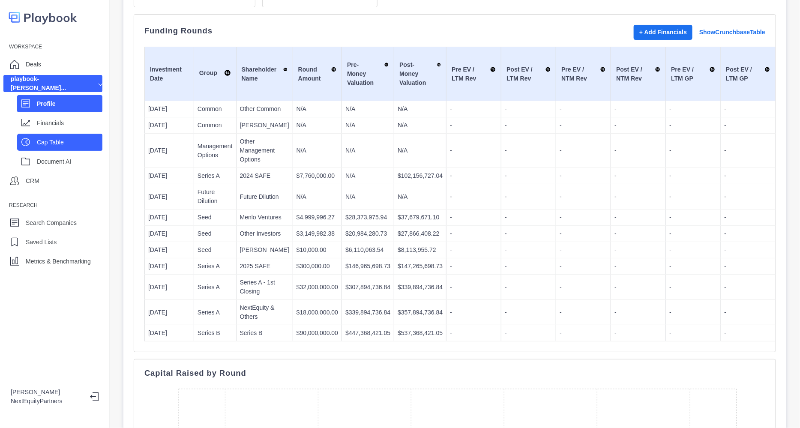
drag, startPoint x: 48, startPoint y: 135, endPoint x: 90, endPoint y: 138, distance: 41.6
click at [48, 136] on div "Cap Table" at bounding box center [70, 142] width 66 height 13
select select "SHARE_HOLDER_TYPE_COMMON"
select select "SHARE_HOLDER_TYPE_OPTION"
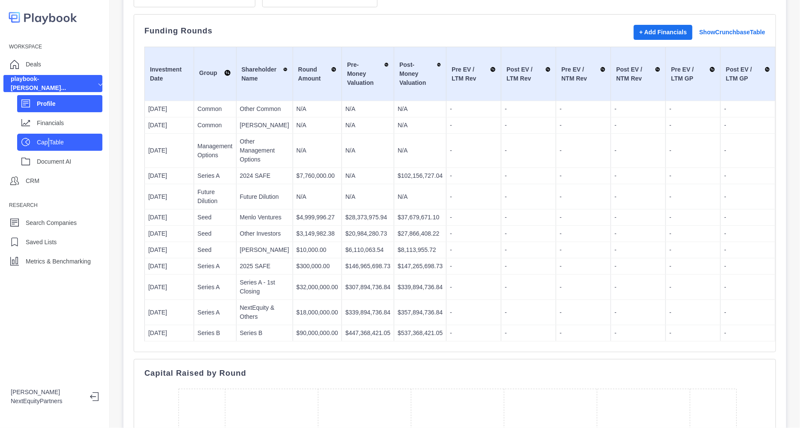
select select "SHARE_HOLDER_TYPE_COMMON"
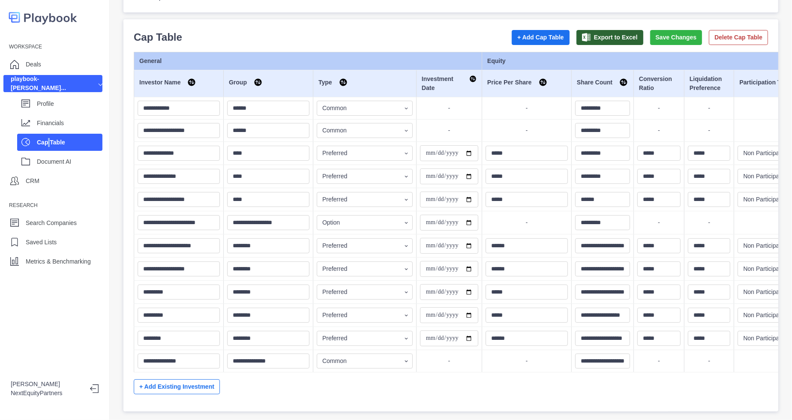
scroll to position [82, 0]
click at [430, 215] on input "**********" at bounding box center [449, 223] width 58 height 16
type input "**********"
click at [654, 30] on button "Save Changes" at bounding box center [676, 37] width 52 height 15
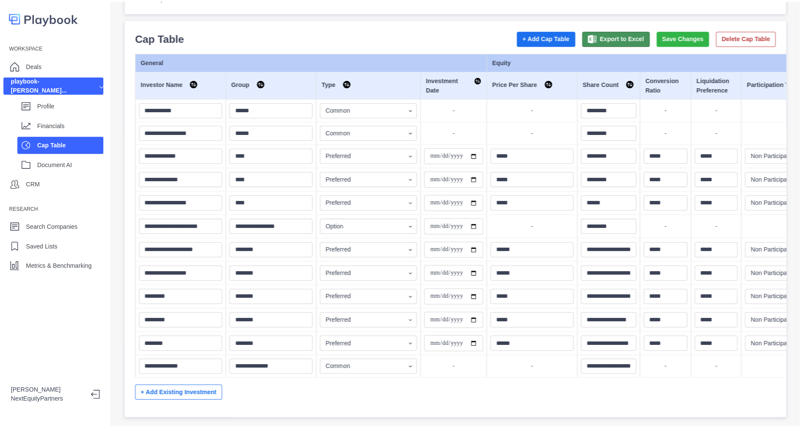
scroll to position [79, 0]
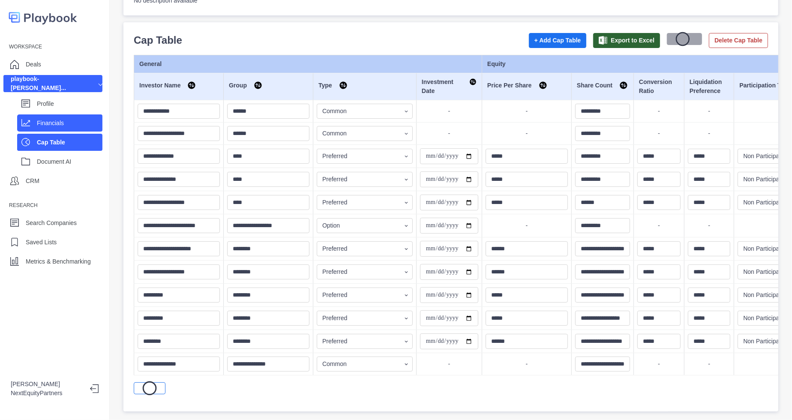
click at [34, 121] on div "Financials" at bounding box center [59, 122] width 85 height 17
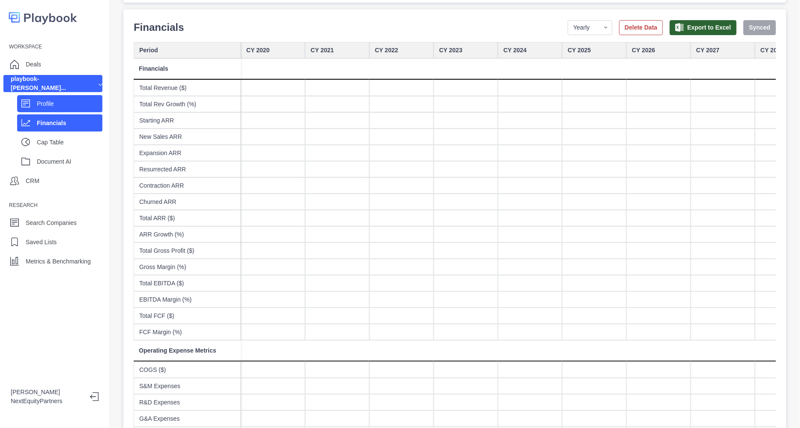
click at [37, 108] on p "Profile" at bounding box center [70, 103] width 66 height 9
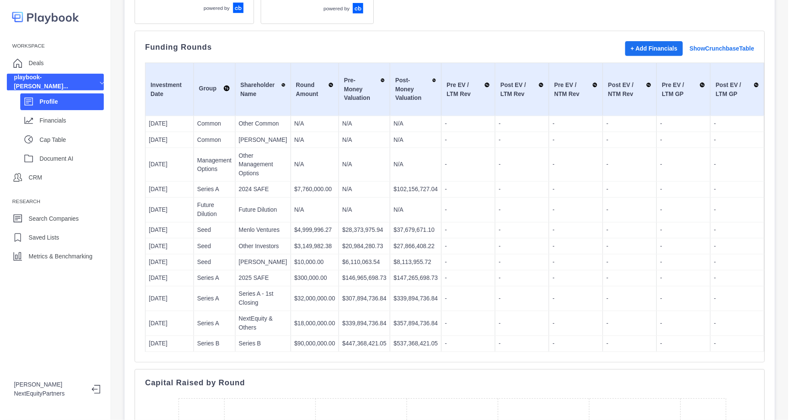
scroll to position [221, 0]
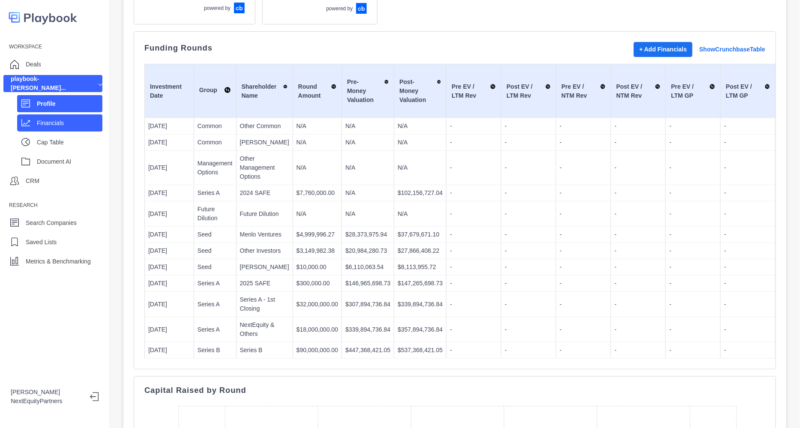
click at [59, 129] on div "Financials" at bounding box center [59, 122] width 85 height 17
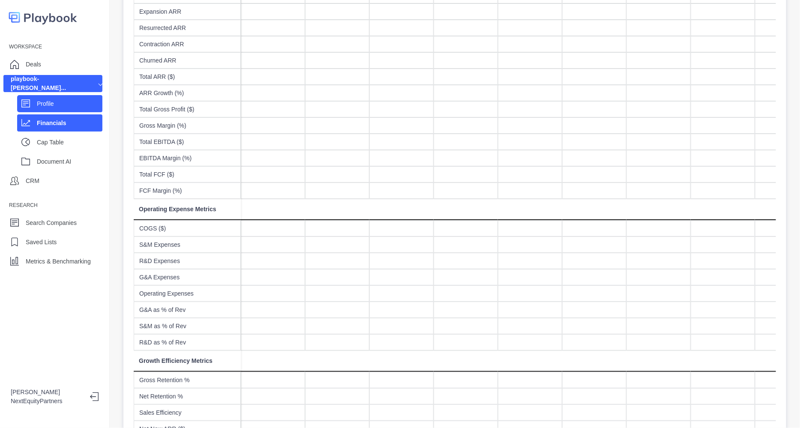
click at [64, 98] on div "Profile" at bounding box center [70, 103] width 66 height 13
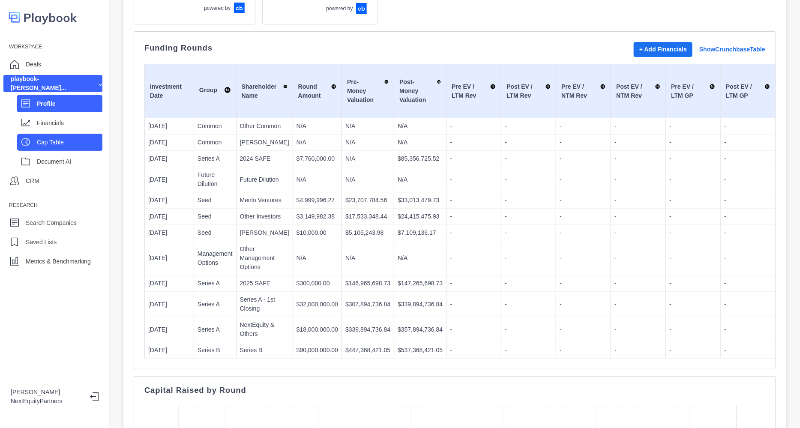
click at [66, 142] on p "Cap Table" at bounding box center [70, 142] width 66 height 9
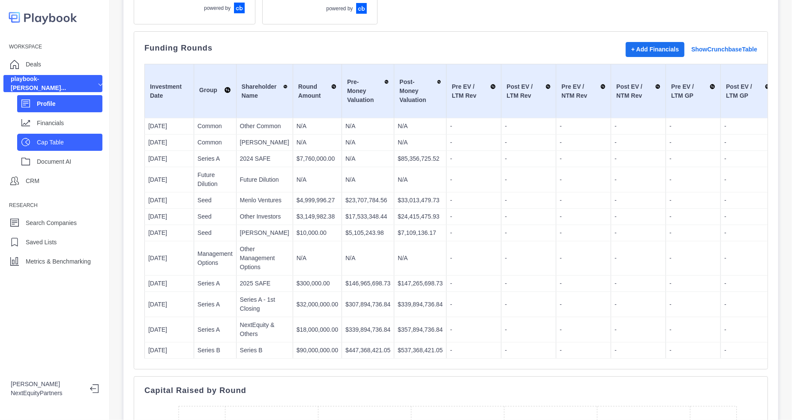
scroll to position [82, 0]
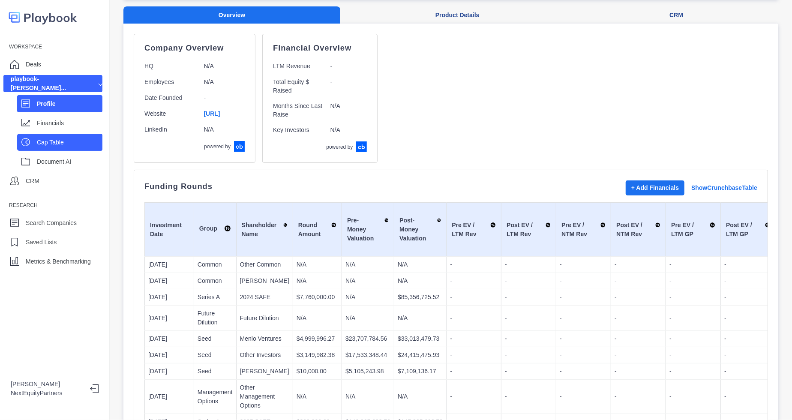
select select "SHARE_HOLDER_TYPE_COMMON"
select select "SHARE_HOLDER_TYPE_OPTION"
select select "SHARE_HOLDER_TYPE_COMMON"
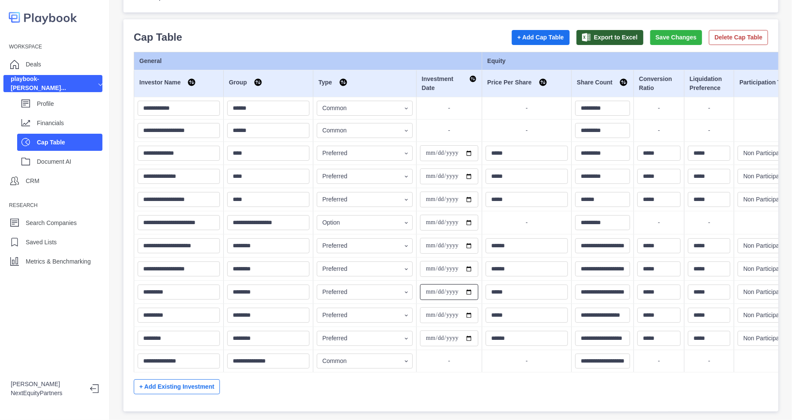
click at [427, 284] on input "**********" at bounding box center [449, 292] width 58 height 16
type input "**********"
click at [657, 30] on button "Save Changes" at bounding box center [676, 37] width 52 height 15
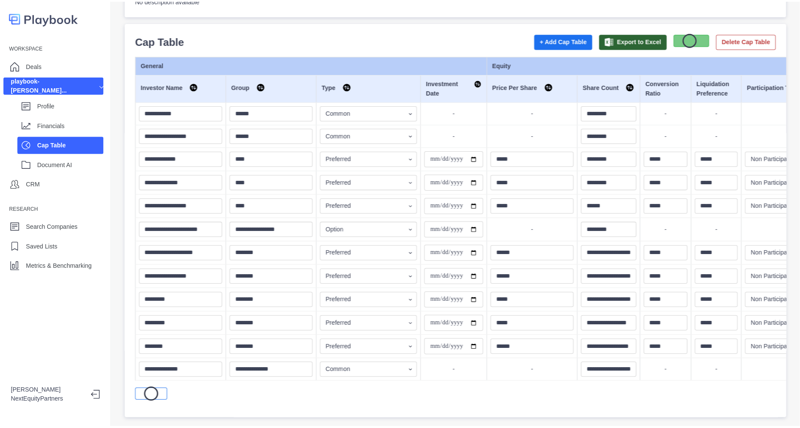
scroll to position [79, 0]
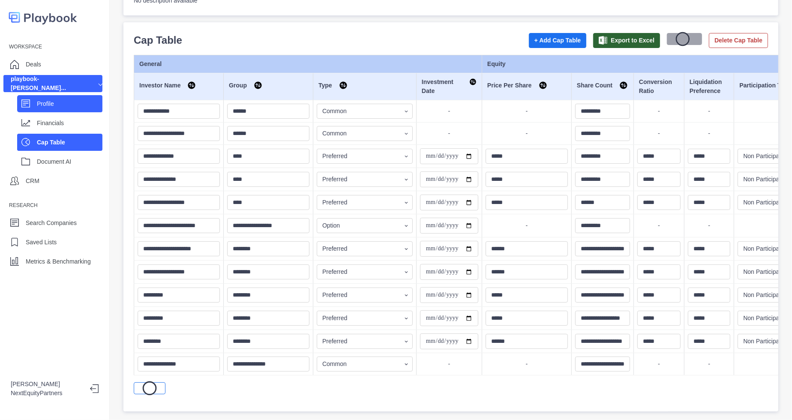
click at [69, 99] on p "Profile" at bounding box center [70, 103] width 66 height 9
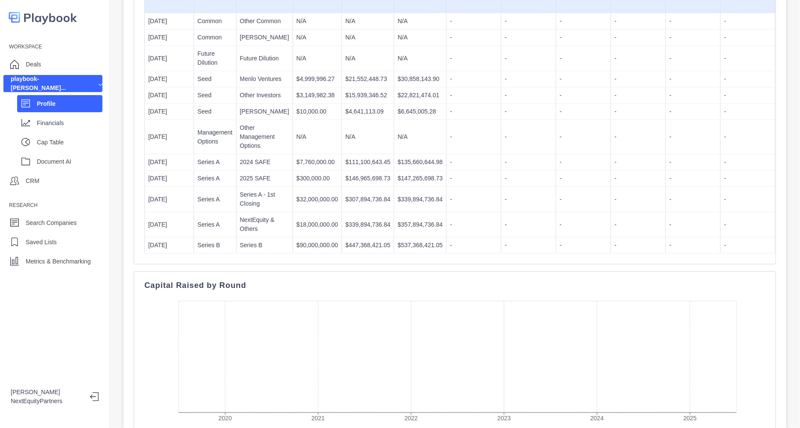
scroll to position [286, 0]
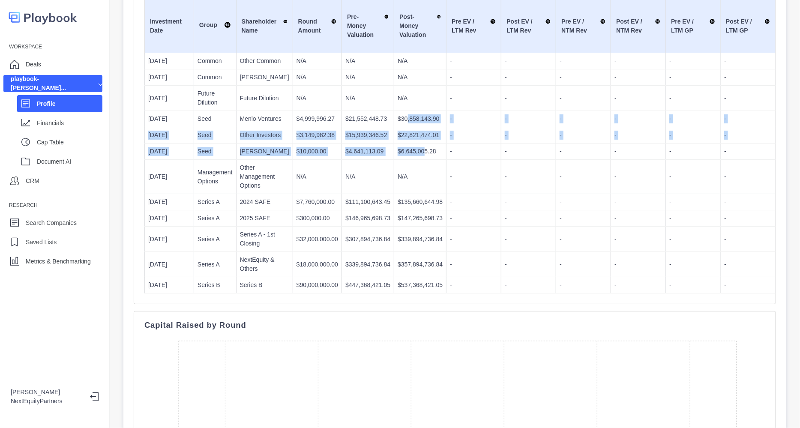
drag, startPoint x: 394, startPoint y: 126, endPoint x: 411, endPoint y: 166, distance: 43.5
click at [411, 156] on p "$6,645,005.28" at bounding box center [419, 151] width 45 height 9
drag, startPoint x: 398, startPoint y: 160, endPoint x: 350, endPoint y: 125, distance: 59.2
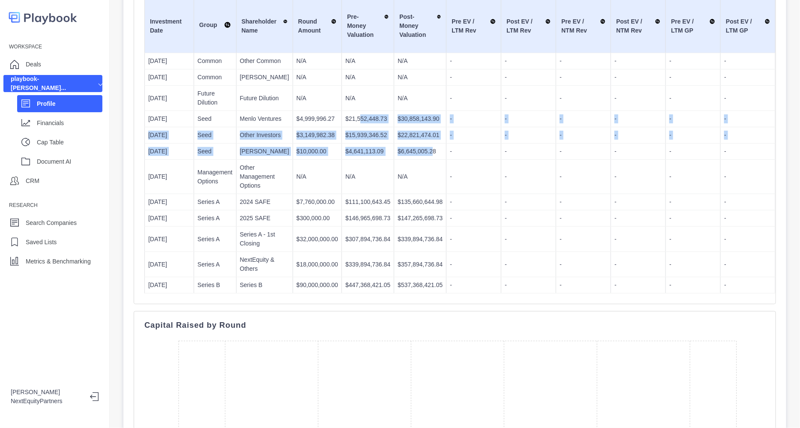
click at [350, 123] on p "$21,552,448.73" at bounding box center [367, 118] width 45 height 9
drag, startPoint x: 338, startPoint y: 122, endPoint x: 397, endPoint y: 177, distance: 81.2
click at [397, 177] on td "N/A" at bounding box center [420, 177] width 52 height 34
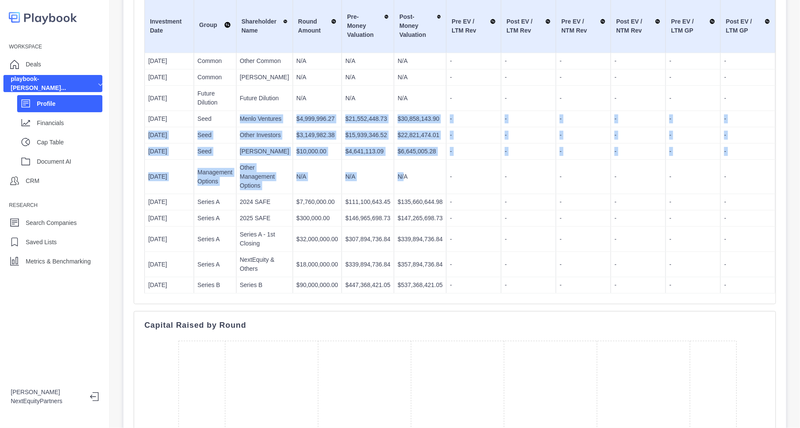
drag, startPoint x: 373, startPoint y: 173, endPoint x: 229, endPoint y: 127, distance: 151.2
click at [229, 123] on p "Seed" at bounding box center [214, 118] width 35 height 9
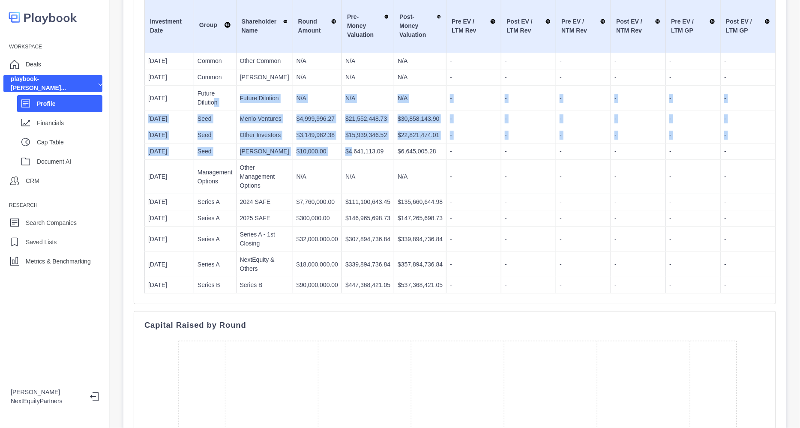
drag, startPoint x: 214, startPoint y: 115, endPoint x: 342, endPoint y: 164, distance: 136.9
click at [345, 156] on p "$4,641,113.09" at bounding box center [367, 151] width 45 height 9
drag, startPoint x: 438, startPoint y: 165, endPoint x: 394, endPoint y: 111, distance: 69.8
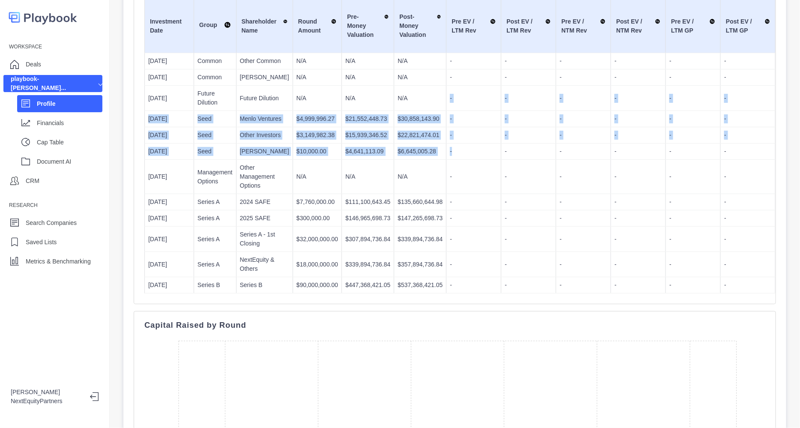
click at [394, 111] on td "N/A" at bounding box center [420, 98] width 52 height 25
drag, startPoint x: 439, startPoint y: 143, endPoint x: 508, endPoint y: 209, distance: 96.1
click at [508, 194] on td "-" at bounding box center [528, 177] width 55 height 34
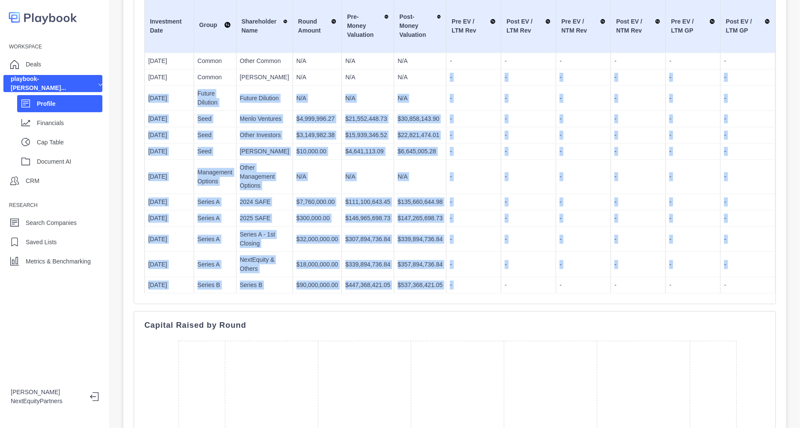
drag, startPoint x: 490, startPoint y: 296, endPoint x: 422, endPoint y: 71, distance: 235.4
click at [422, 71] on td "N/A" at bounding box center [420, 77] width 52 height 16
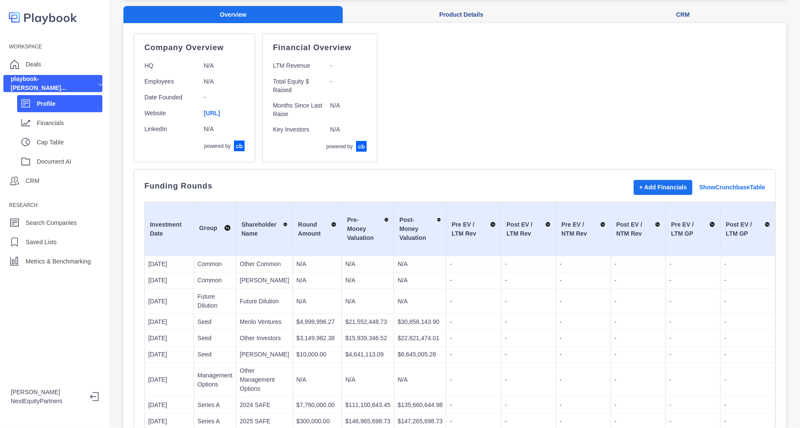
scroll to position [0, 0]
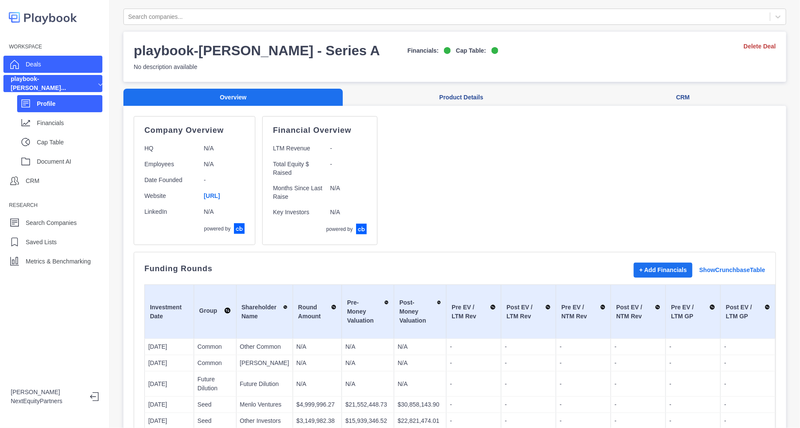
click at [21, 64] on div "Deals" at bounding box center [52, 64] width 99 height 17
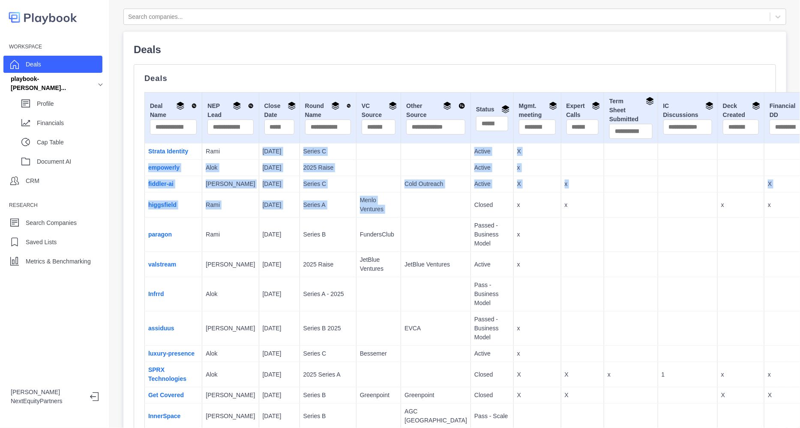
drag, startPoint x: 242, startPoint y: 154, endPoint x: 409, endPoint y: 216, distance: 178.4
click at [474, 209] on p "Closed" at bounding box center [492, 204] width 36 height 9
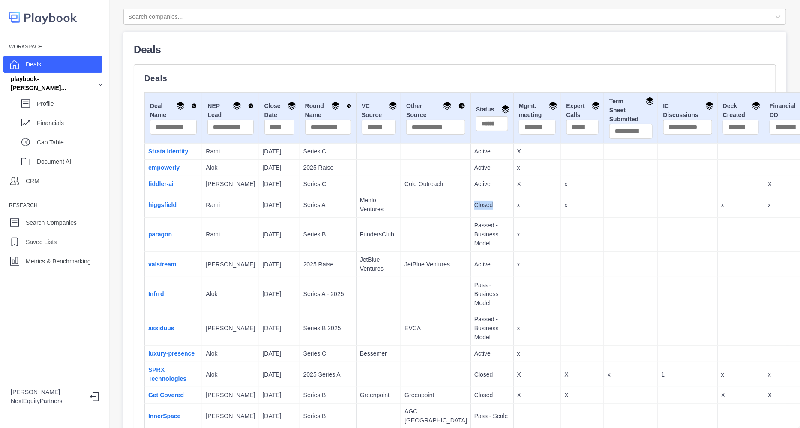
click at [474, 209] on p "Closed" at bounding box center [492, 204] width 36 height 9
click at [356, 192] on td at bounding box center [378, 184] width 45 height 16
click at [160, 268] on link "valstream" at bounding box center [162, 264] width 28 height 7
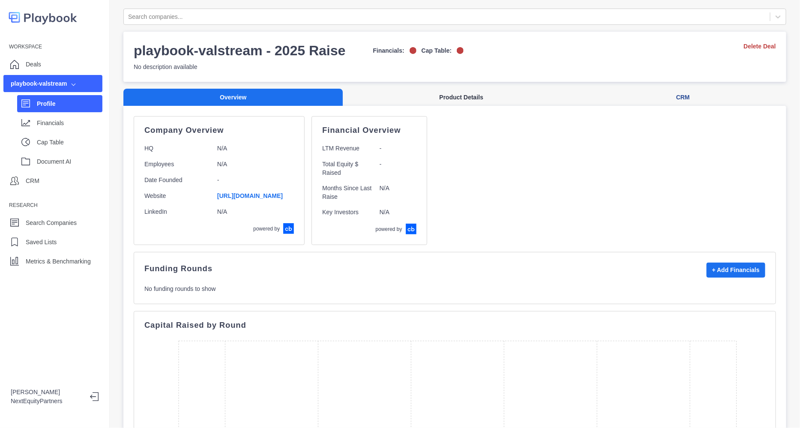
click at [469, 95] on button "Product Details" at bounding box center [461, 98] width 237 height 18
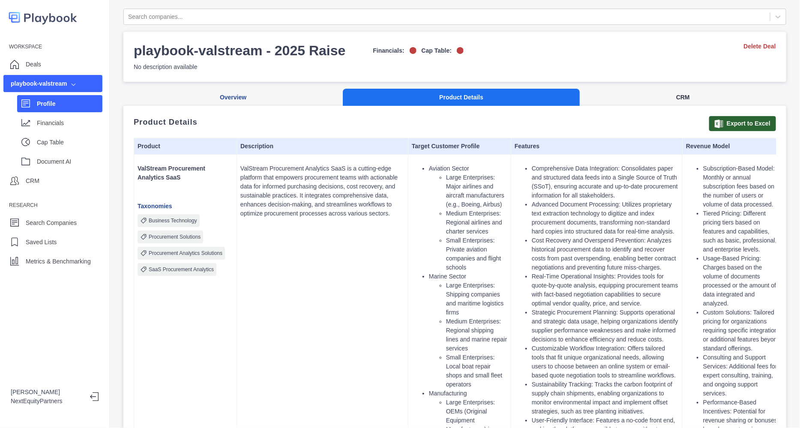
click at [666, 101] on button "CRM" at bounding box center [683, 98] width 206 height 18
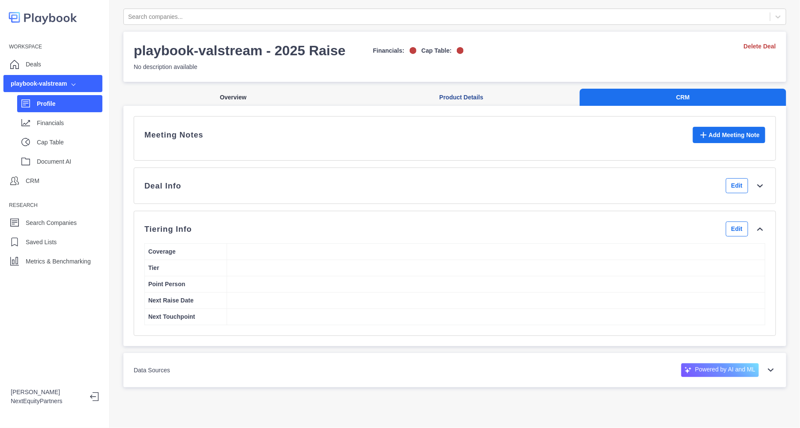
click at [212, 93] on button "Overview" at bounding box center [232, 98] width 219 height 18
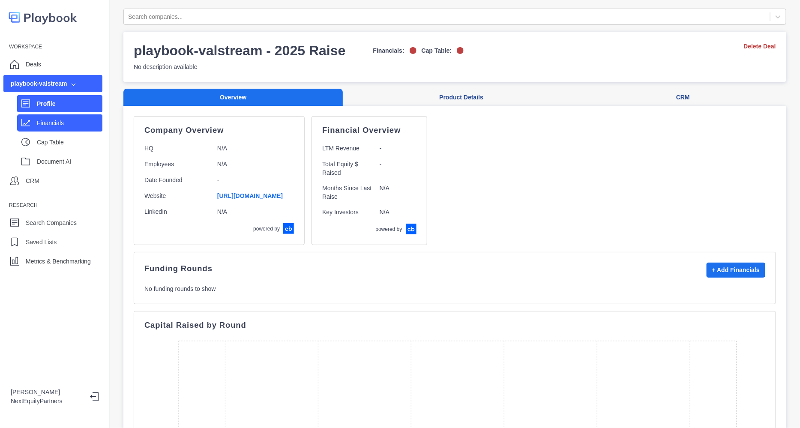
click at [39, 114] on div "Financials" at bounding box center [59, 122] width 85 height 17
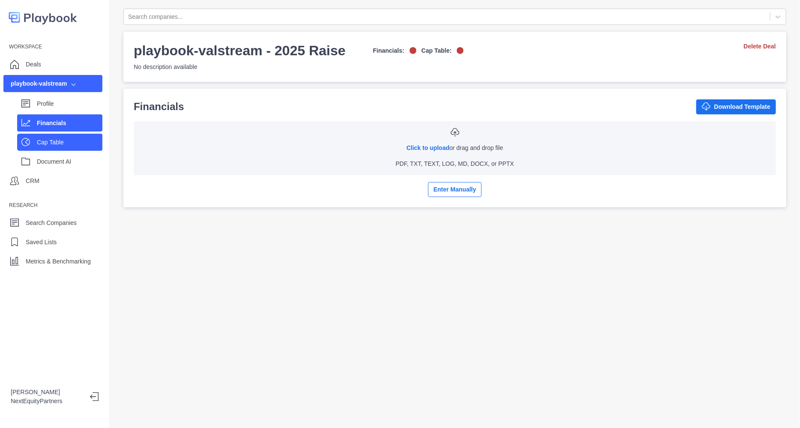
click at [69, 138] on p "Cap Table" at bounding box center [70, 142] width 66 height 9
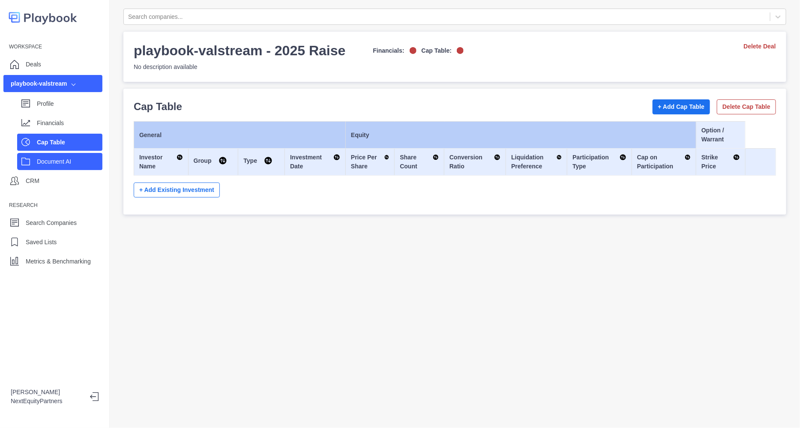
click at [72, 162] on p "Document AI" at bounding box center [70, 161] width 66 height 9
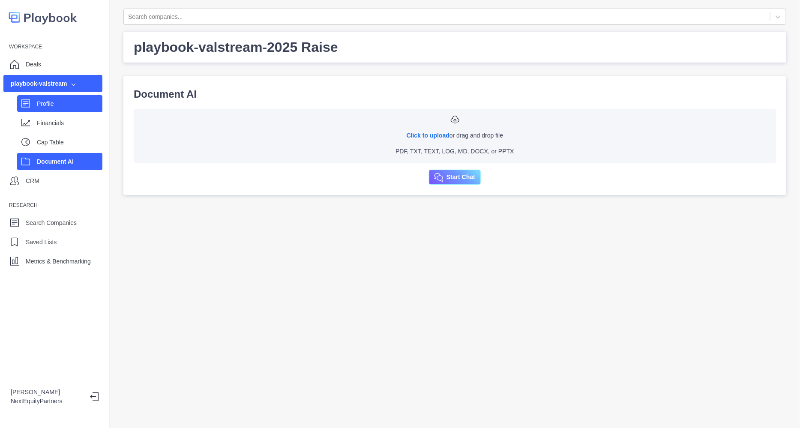
click at [71, 111] on div "Profile" at bounding box center [59, 103] width 85 height 17
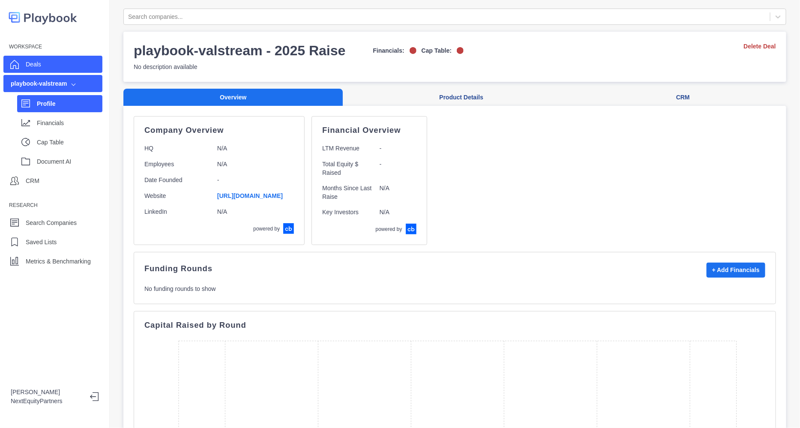
click at [57, 61] on div "Deals" at bounding box center [52, 64] width 99 height 17
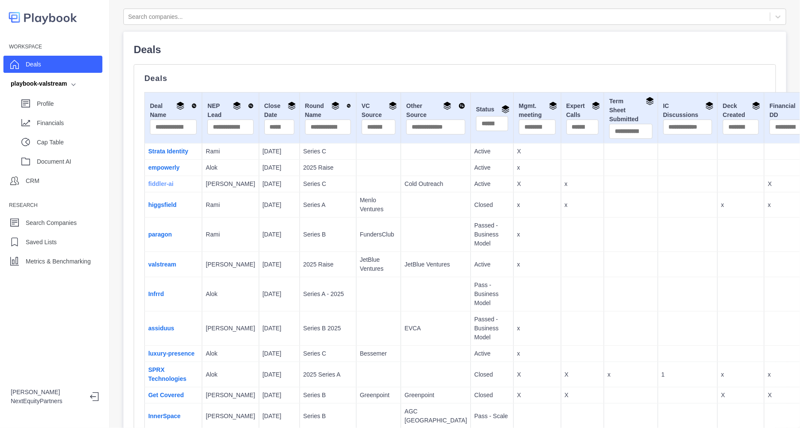
click at [161, 186] on link "fiddler-ai" at bounding box center [160, 183] width 25 height 7
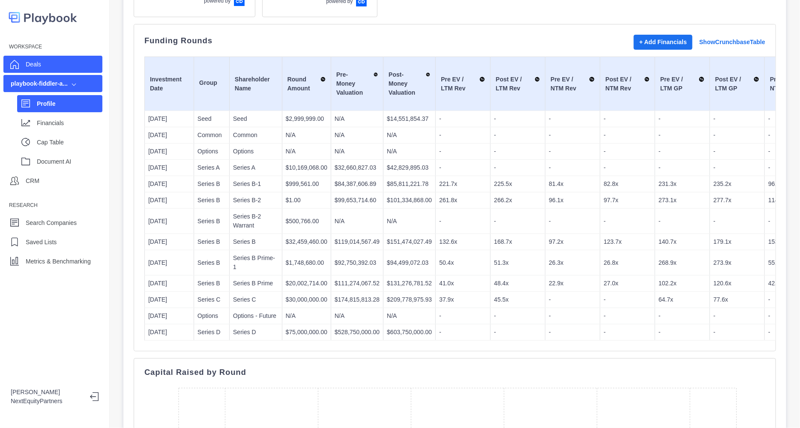
click at [54, 67] on div "Deals" at bounding box center [52, 64] width 99 height 17
